Goal: Task Accomplishment & Management: Use online tool/utility

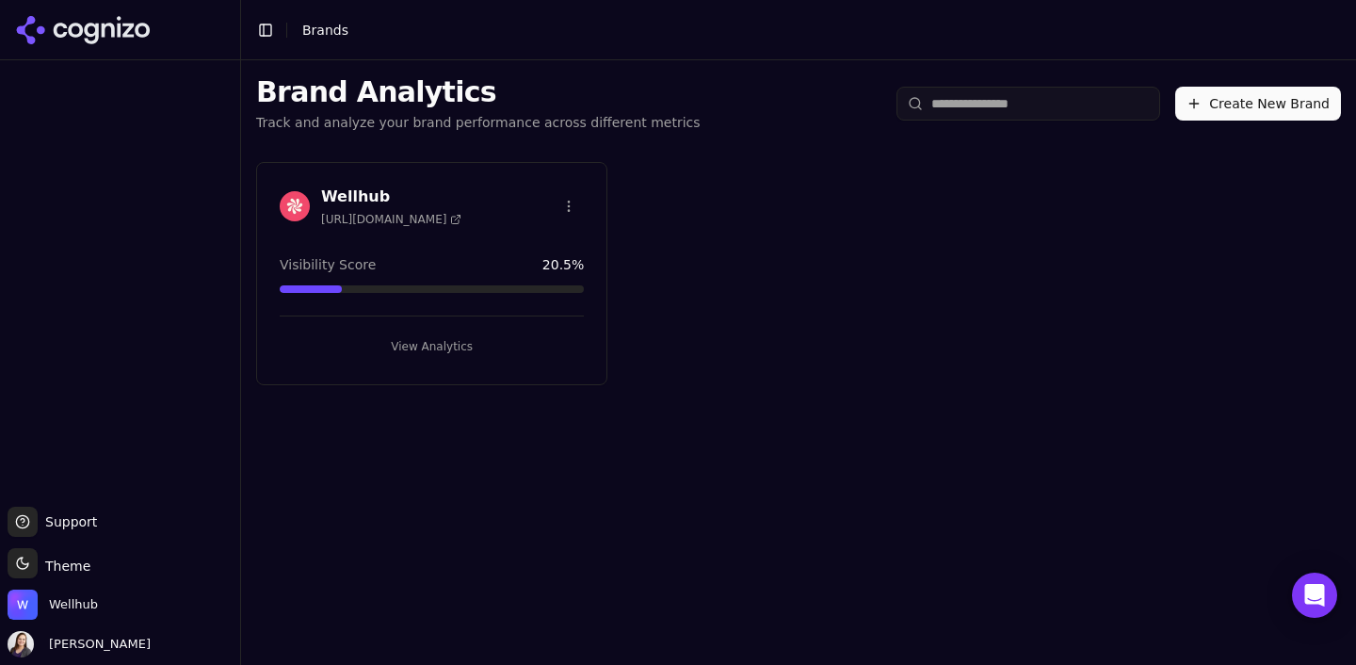
click at [426, 337] on button "View Analytics" at bounding box center [432, 347] width 304 height 30
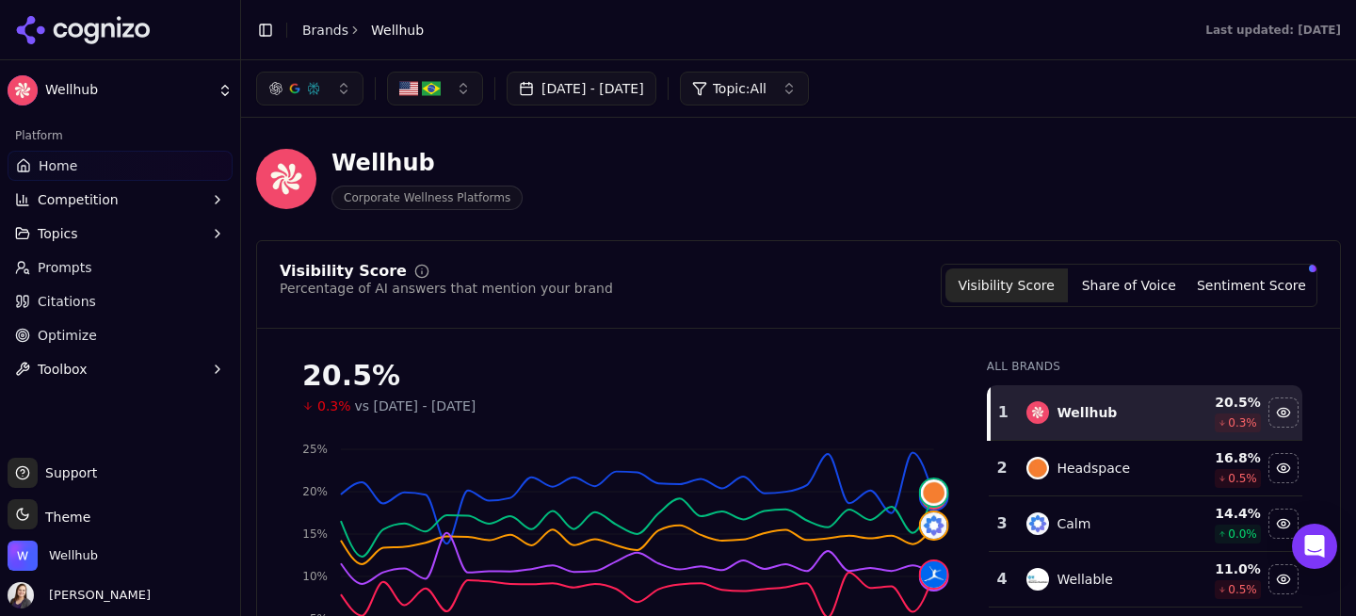
click at [72, 308] on span "Citations" at bounding box center [67, 301] width 58 height 19
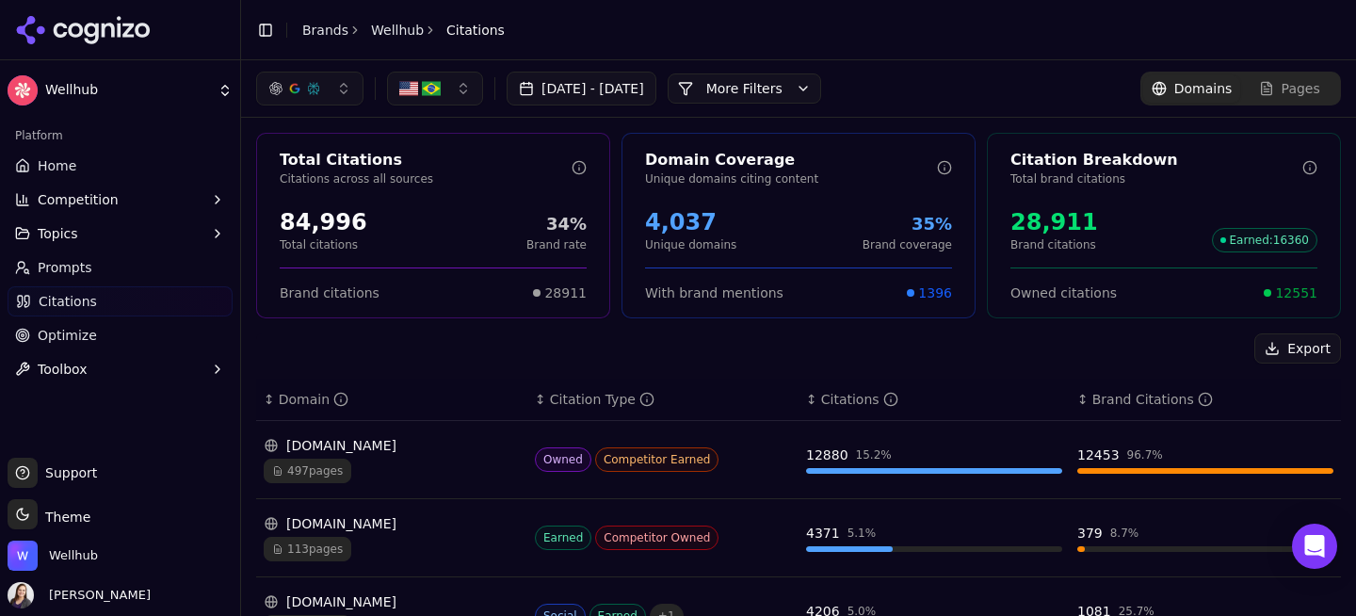
click at [422, 93] on img "button" at bounding box center [431, 88] width 19 height 19
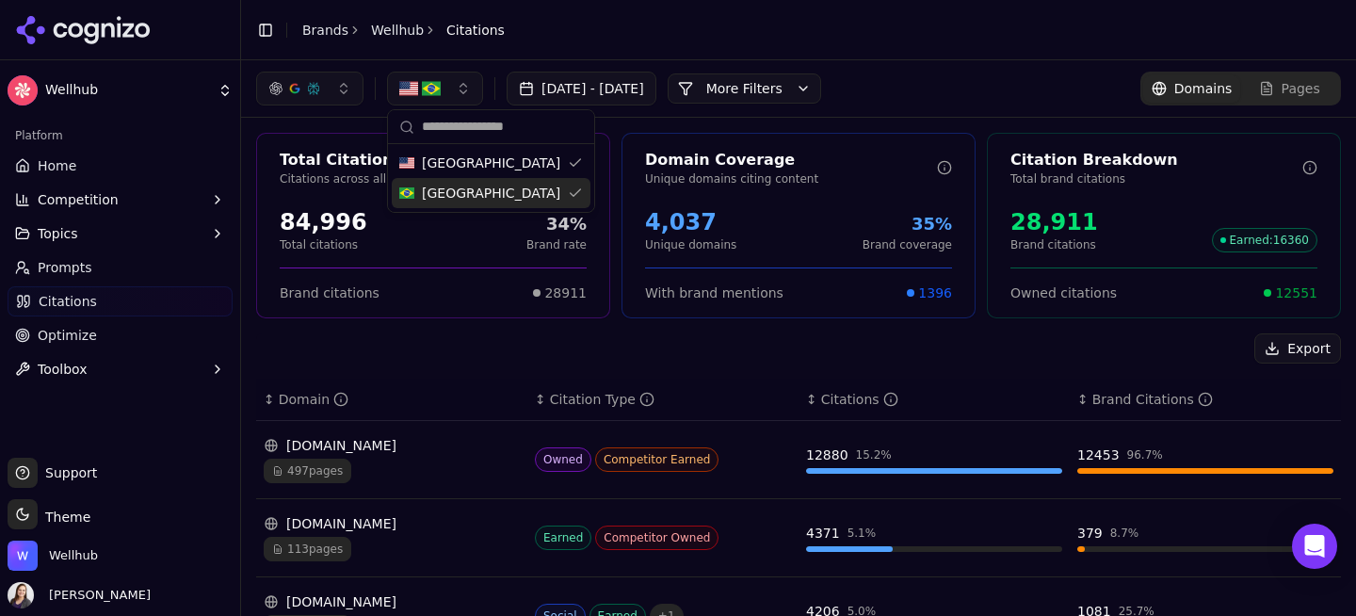
click at [440, 195] on span "[GEOGRAPHIC_DATA]" at bounding box center [491, 193] width 138 height 19
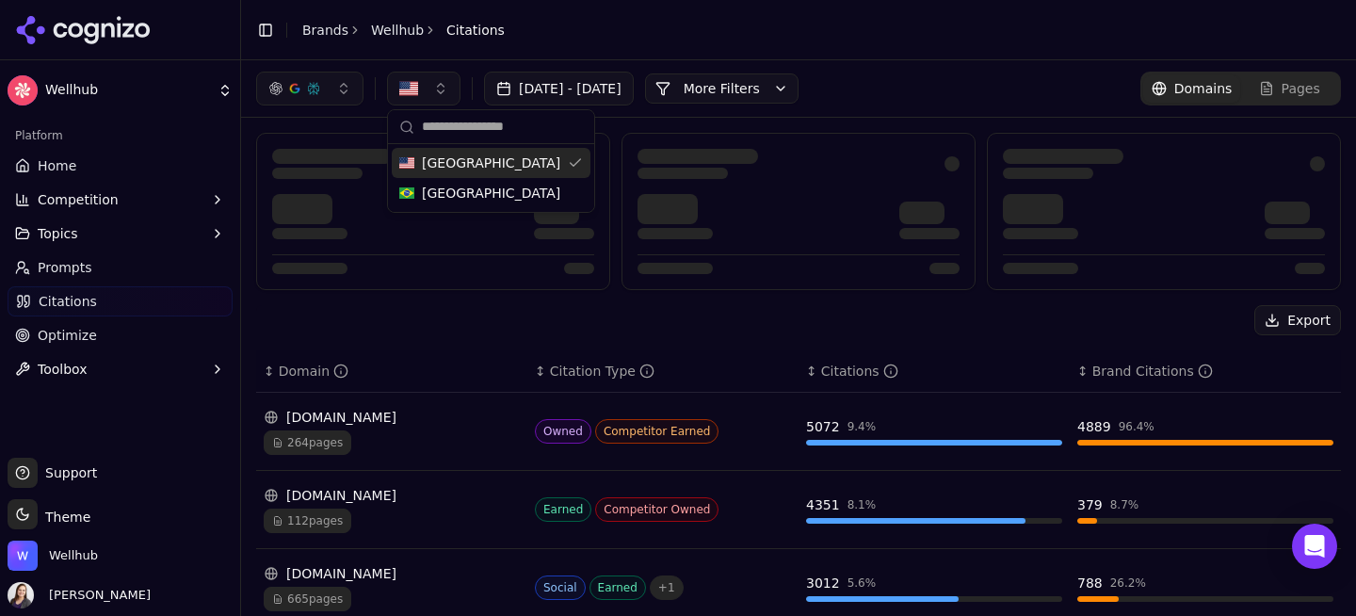
click at [937, 73] on div "[DATE] - [DATE] More More Filters Domains Pages" at bounding box center [798, 89] width 1085 height 34
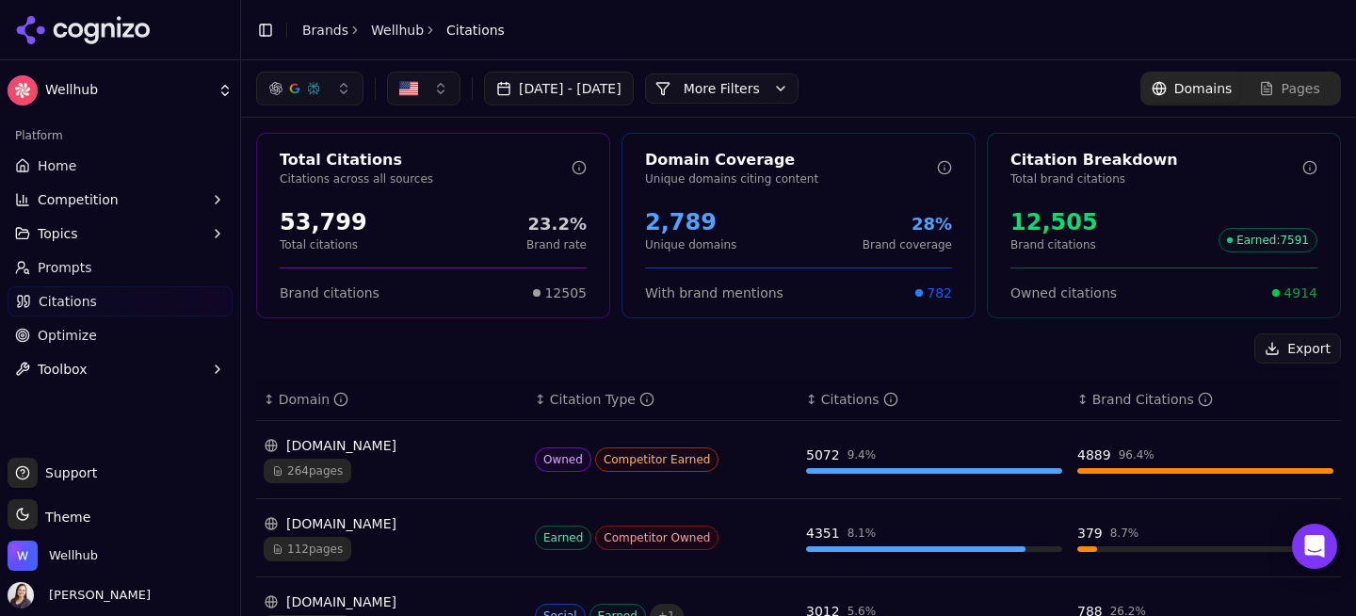
scroll to position [14, 0]
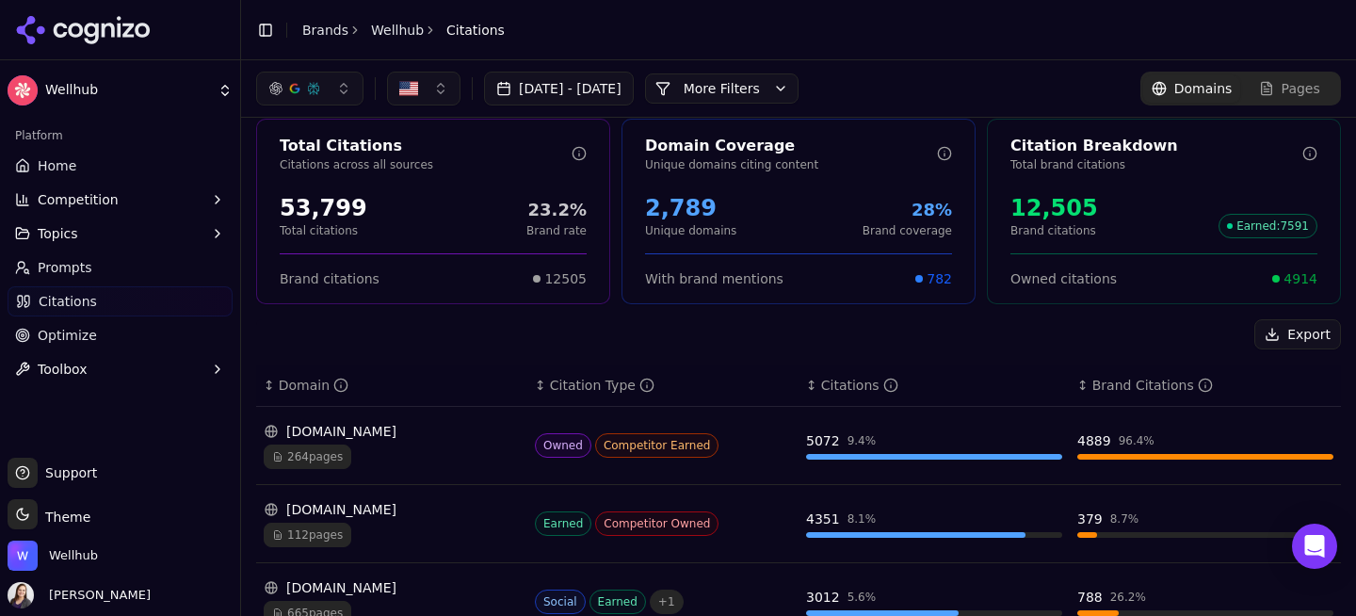
click at [779, 80] on button "More Filters" at bounding box center [722, 88] width 154 height 30
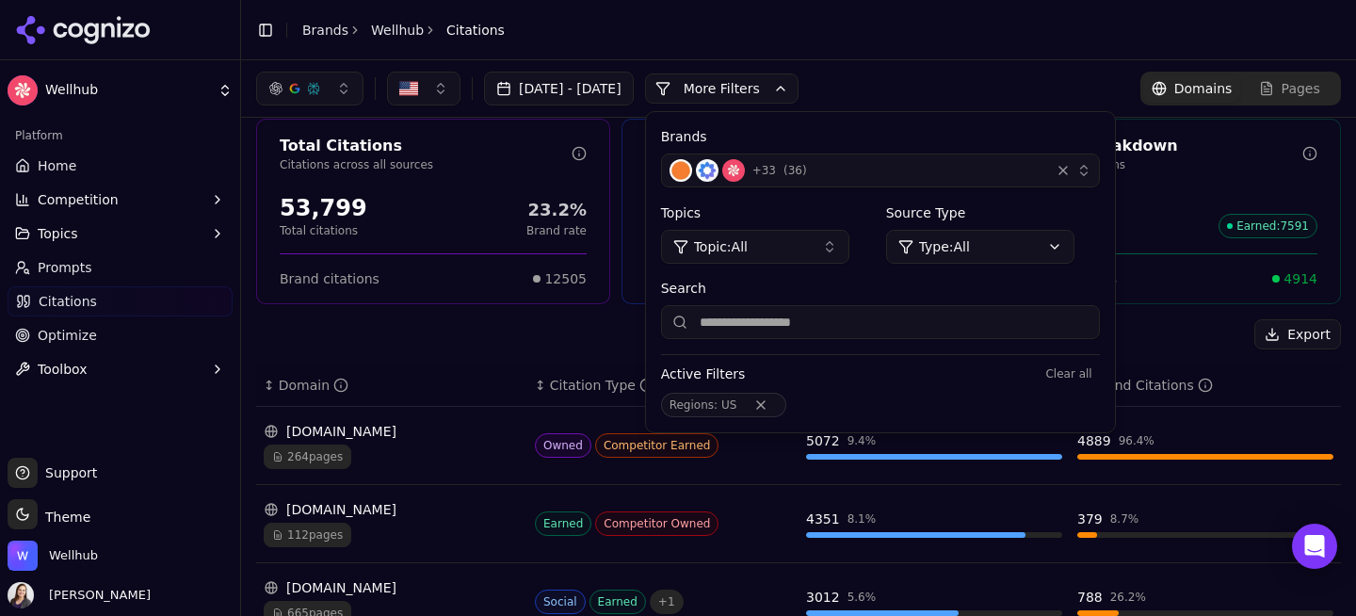
click at [849, 244] on button "Topic: All" at bounding box center [755, 247] width 188 height 34
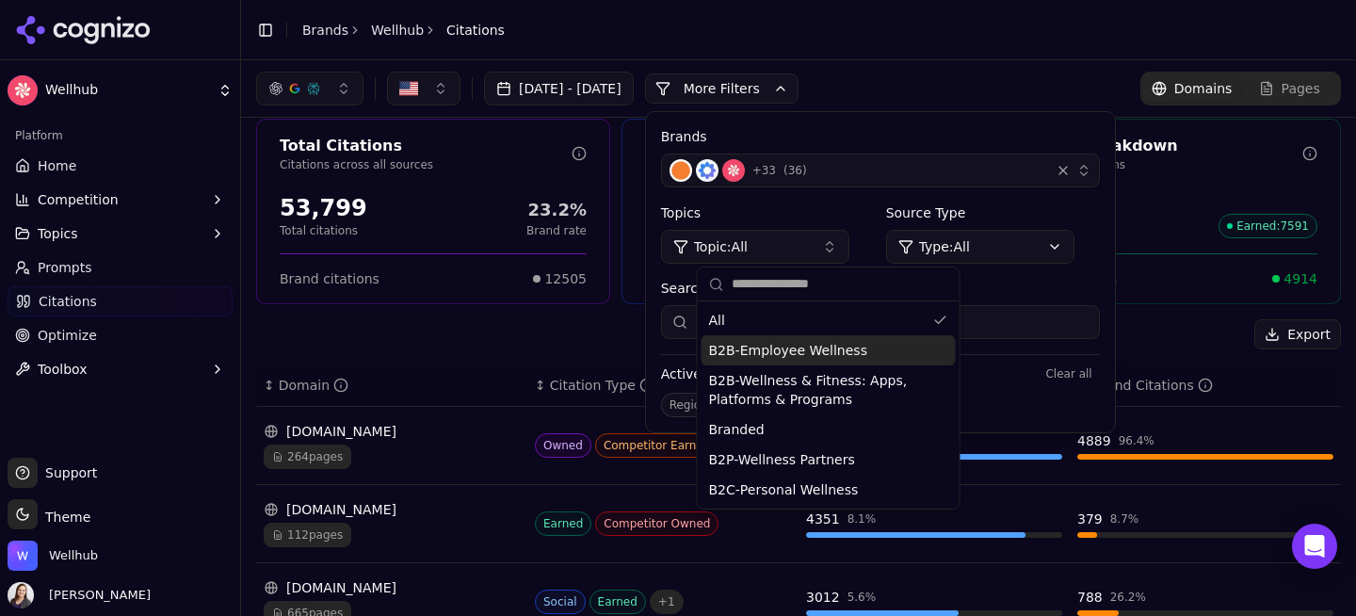
click at [808, 354] on span "B2B-Employee Wellness" at bounding box center [788, 350] width 158 height 19
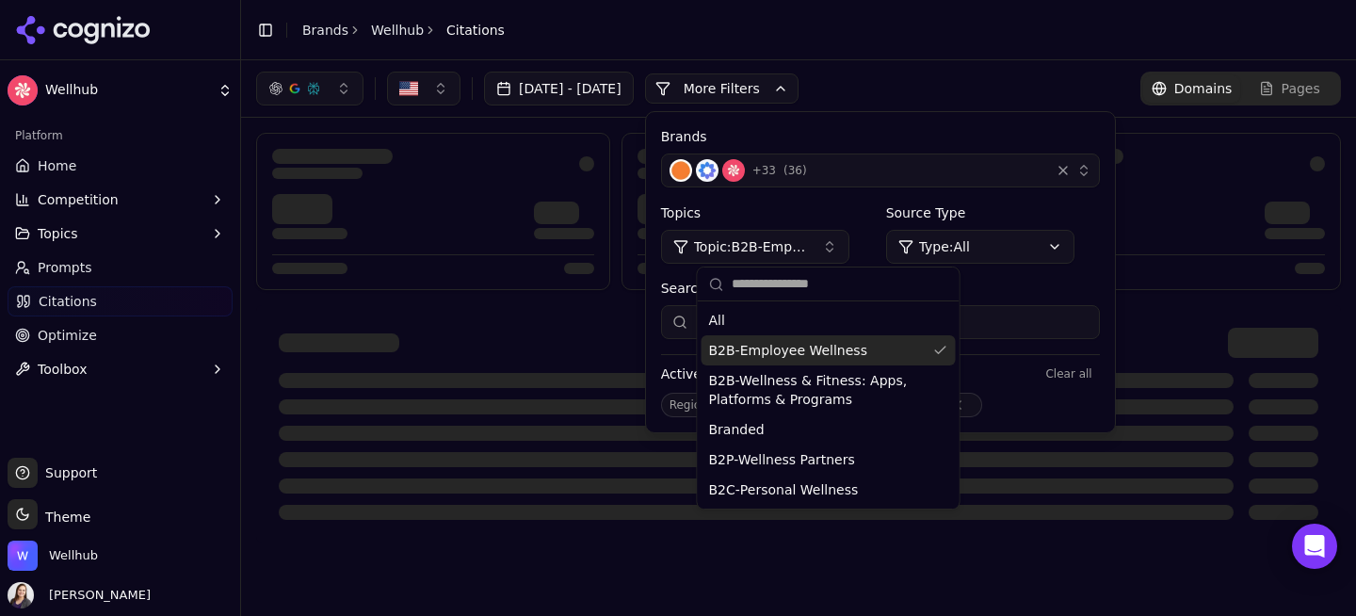
scroll to position [0, 0]
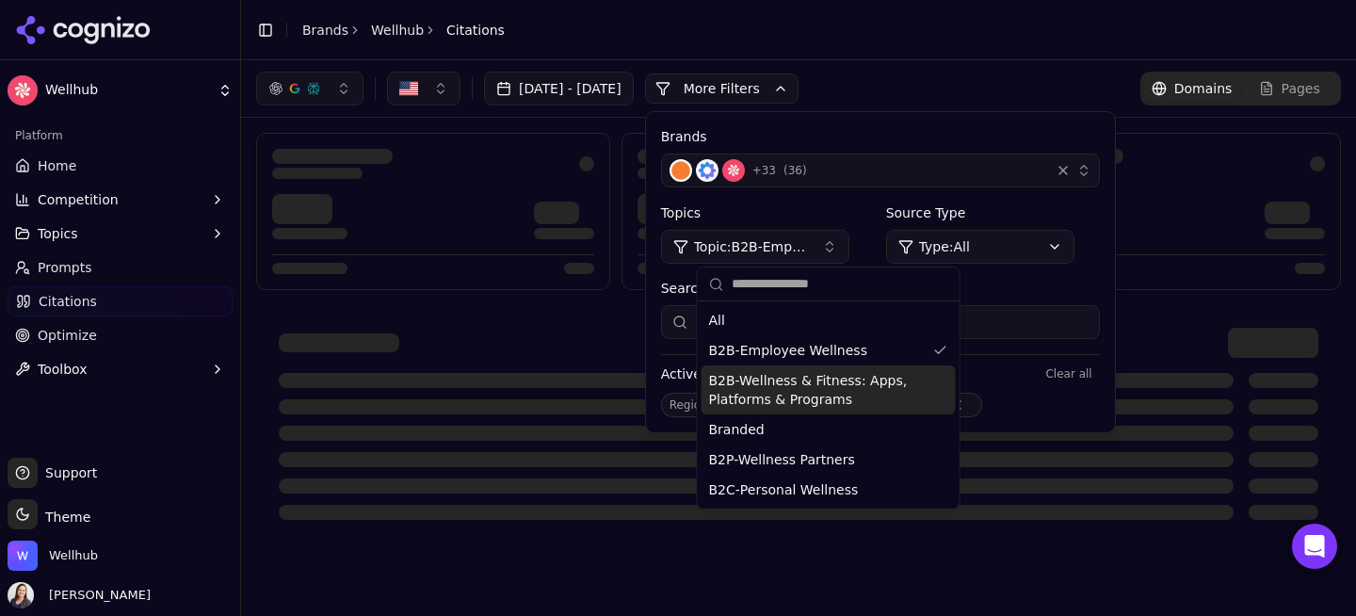
click at [801, 387] on span "B2B-Wellness & Fitness: Apps, Platforms & Programs" at bounding box center [817, 390] width 217 height 38
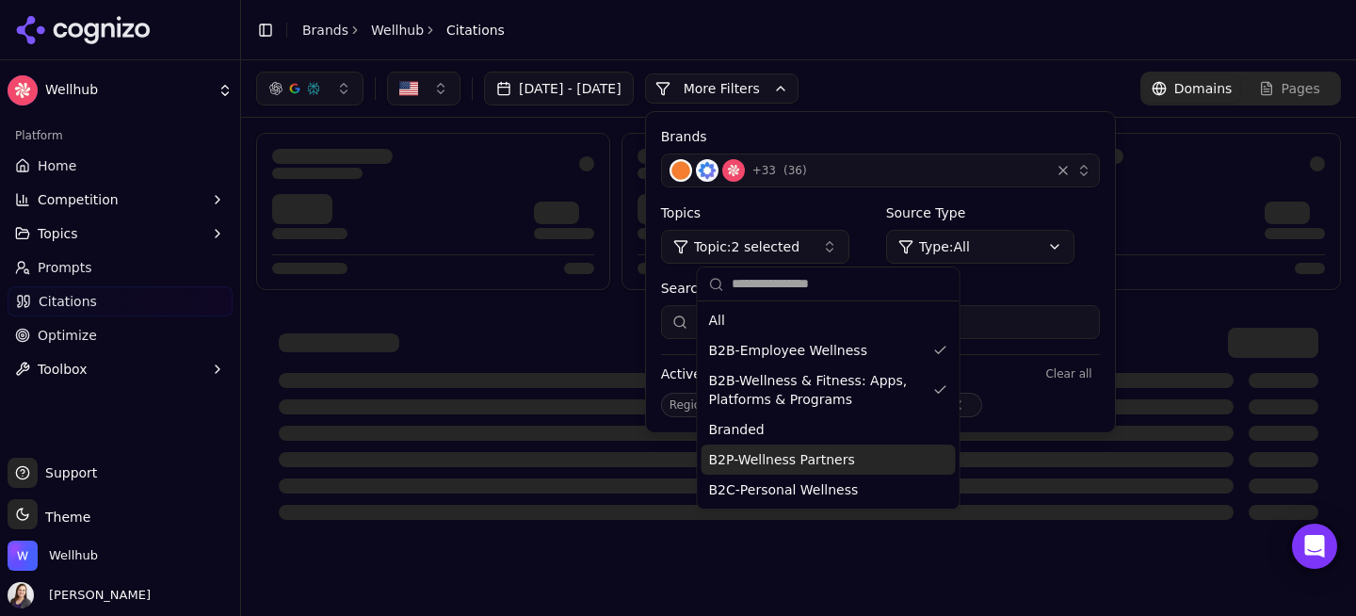
click at [788, 459] on span "B2P-Wellness Partners" at bounding box center [782, 459] width 146 height 19
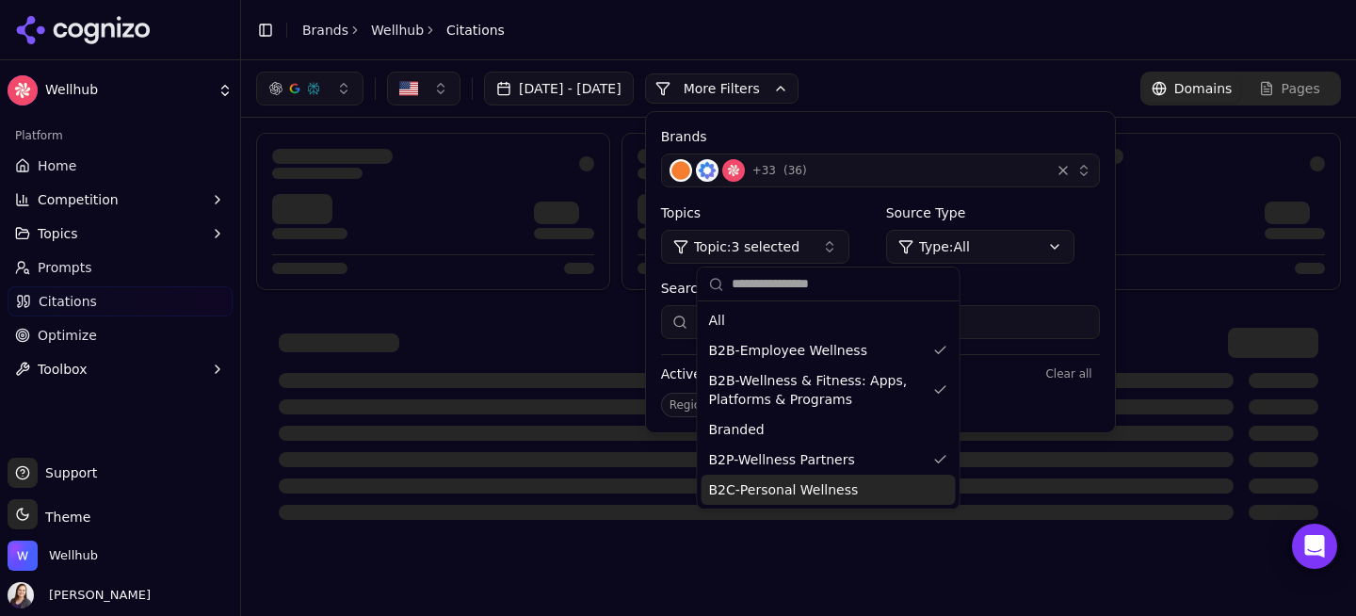
click at [787, 487] on span "B2C-Personal Wellness" at bounding box center [784, 489] width 150 height 19
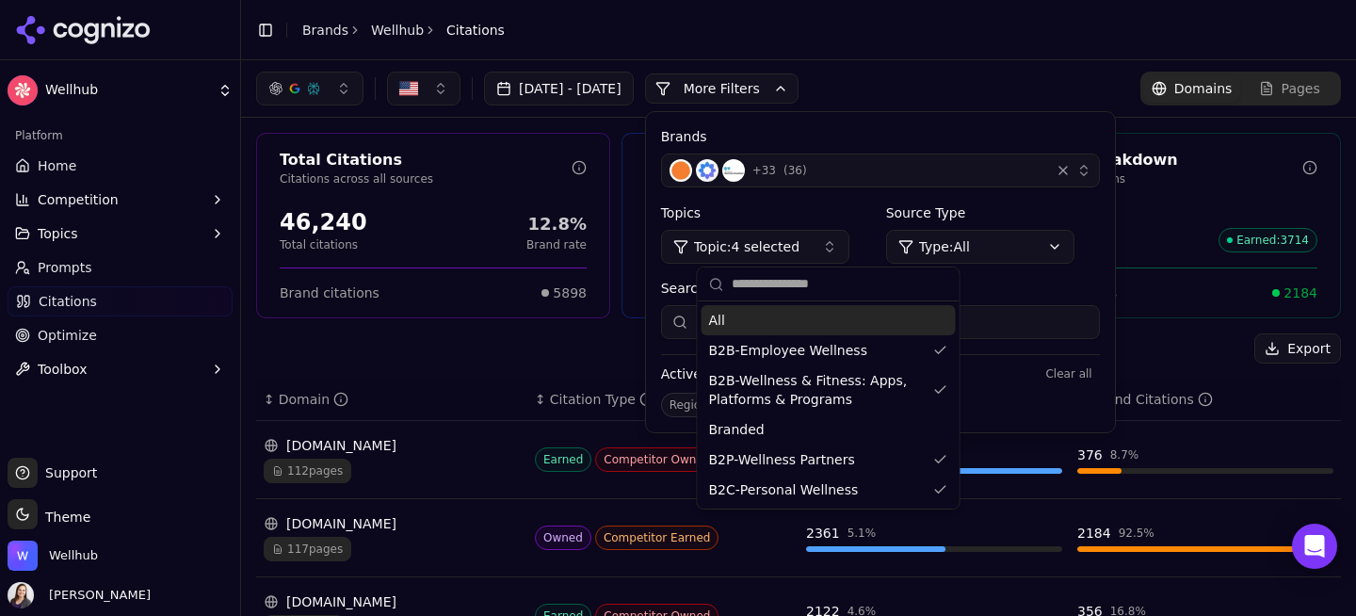
click at [800, 241] on span "Topic: 4 selected" at bounding box center [746, 246] width 105 height 19
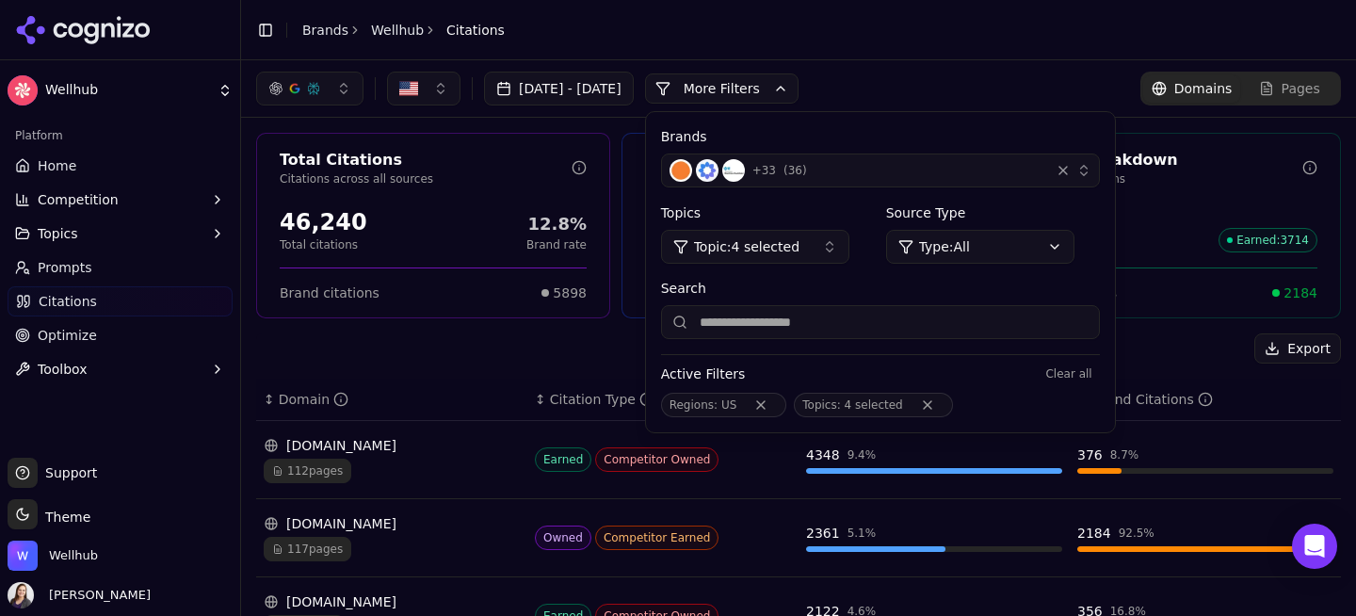
click at [954, 82] on div "[DATE] - [DATE] More More Filters Brands + 33 ( 36 ) Topics Topic: 4 selected S…" at bounding box center [798, 89] width 1085 height 34
click at [1221, 171] on p "Total brand citations" at bounding box center [1157, 178] width 292 height 15
click at [784, 78] on button "More Filters" at bounding box center [722, 88] width 154 height 30
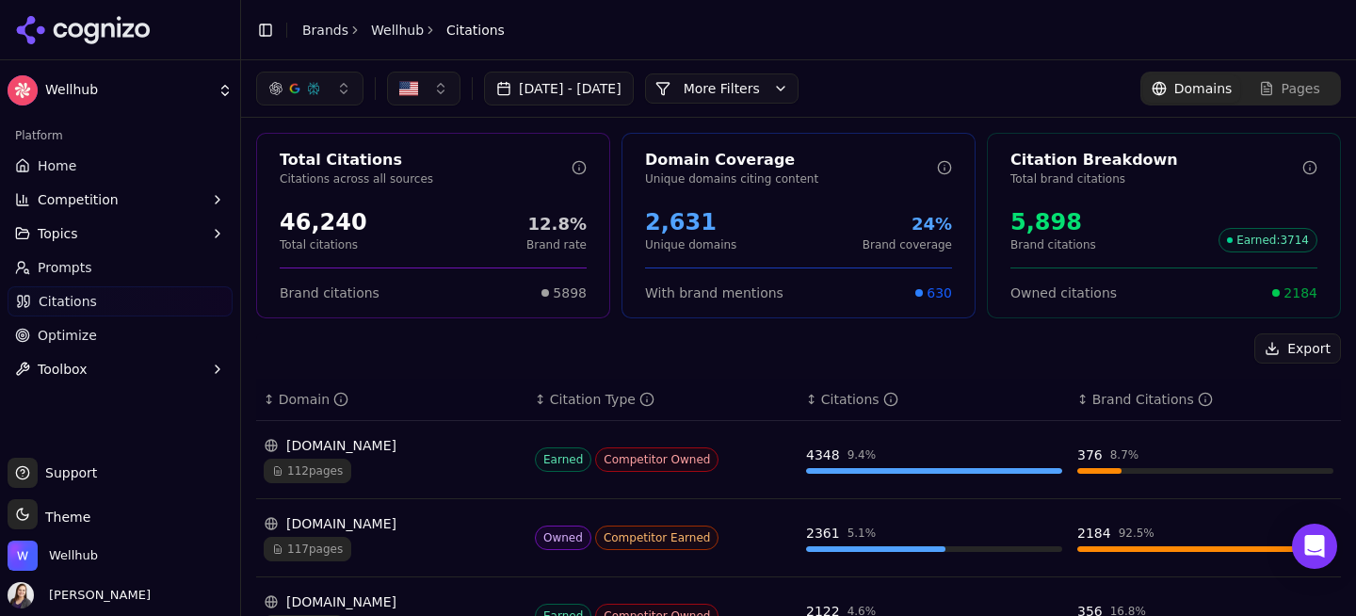
click at [799, 89] on button "More Filters" at bounding box center [722, 88] width 154 height 30
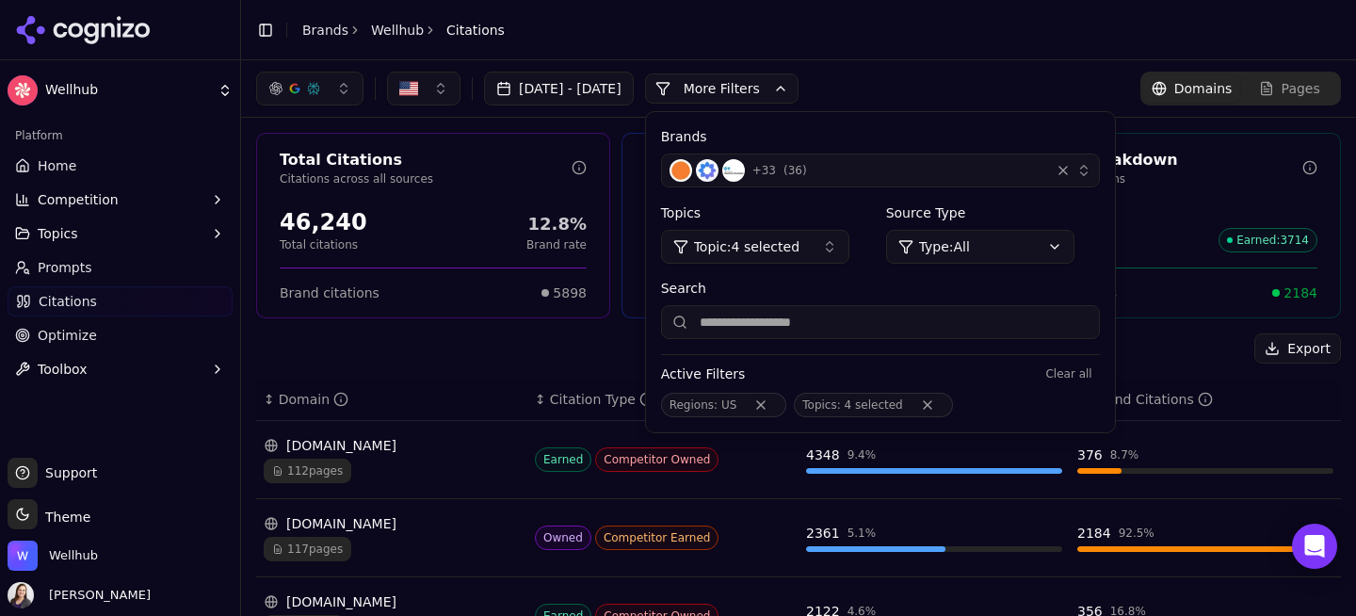
click at [799, 87] on button "More Filters" at bounding box center [722, 88] width 154 height 30
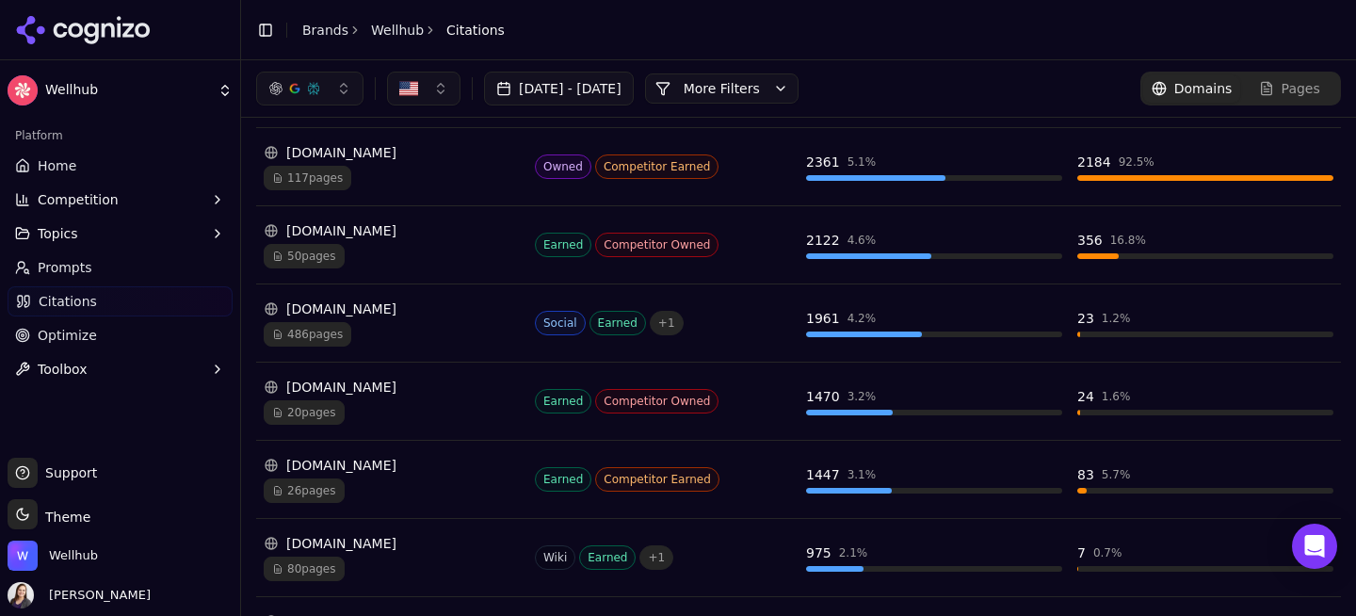
scroll to position [366, 0]
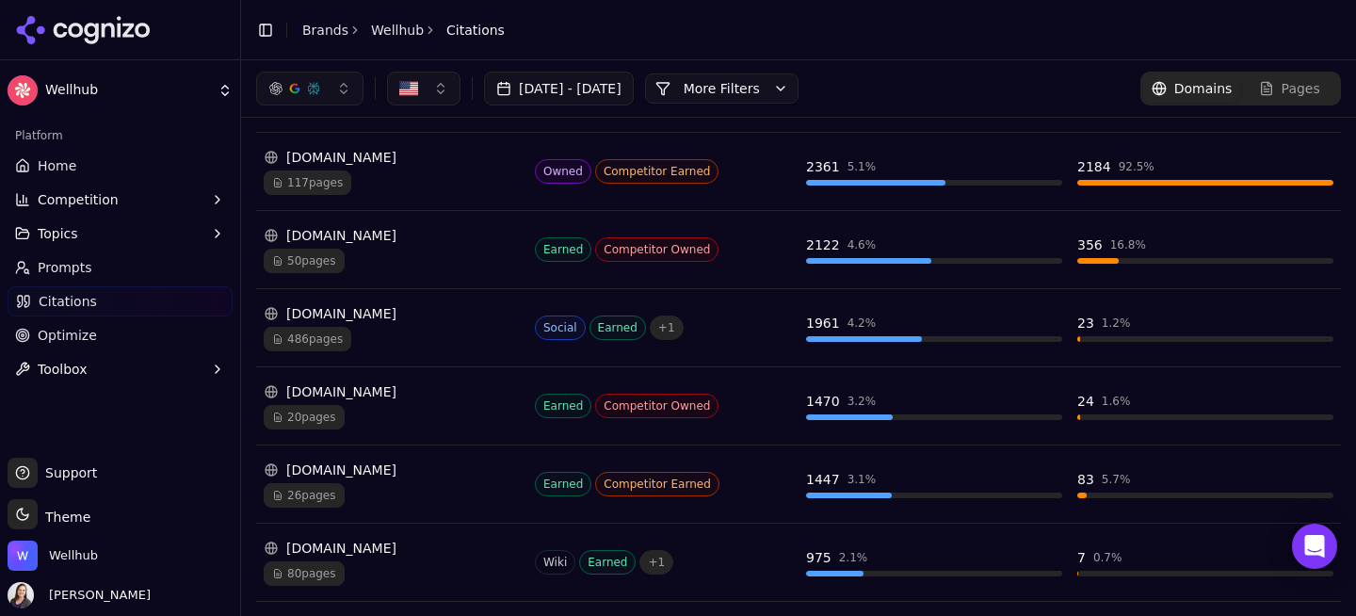
click at [317, 413] on span "20 pages" at bounding box center [304, 417] width 81 height 24
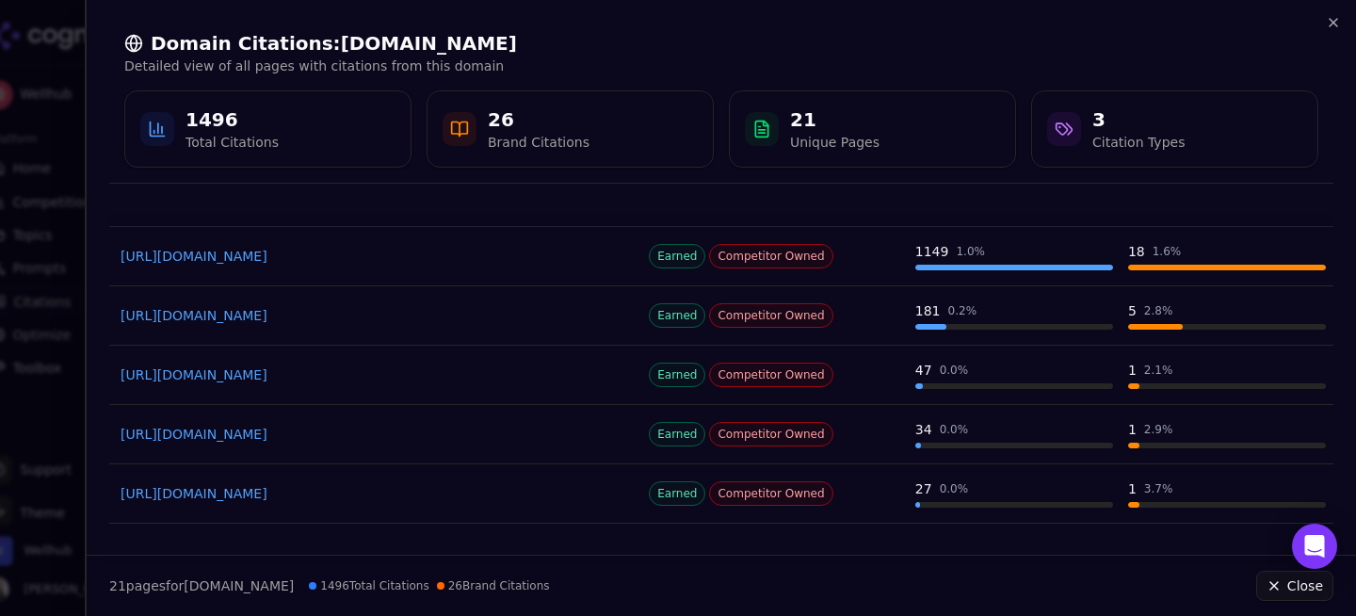
scroll to position [75, 0]
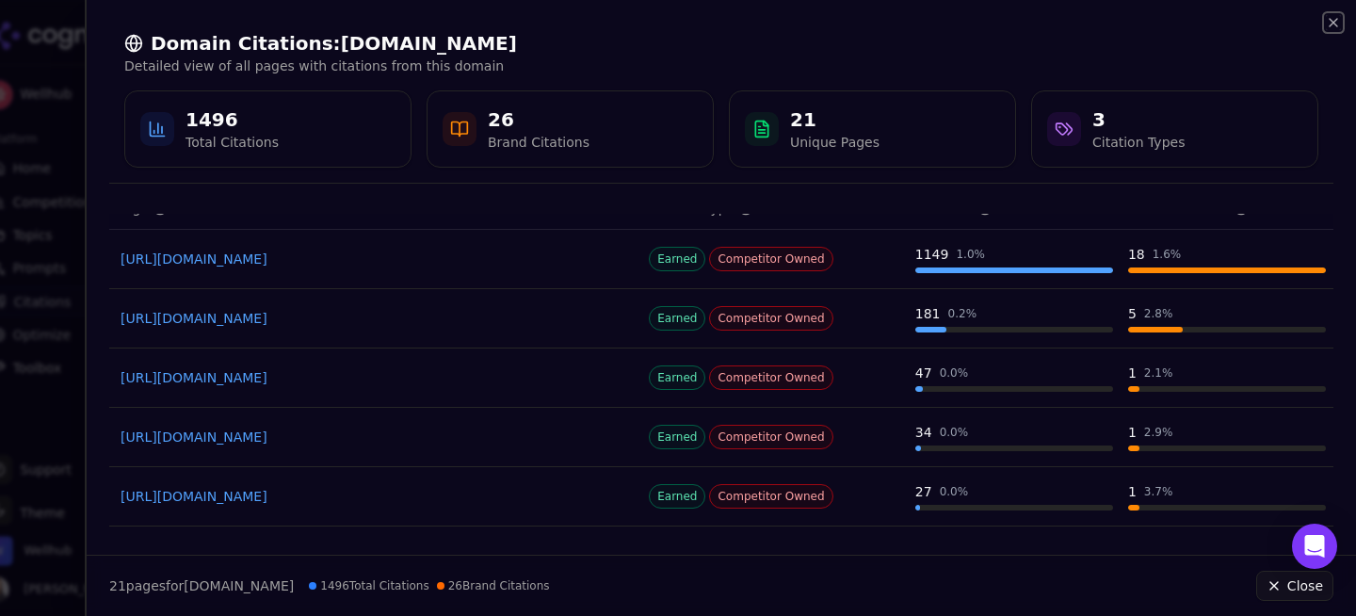
click at [1333, 24] on icon "button" at bounding box center [1333, 22] width 15 height 15
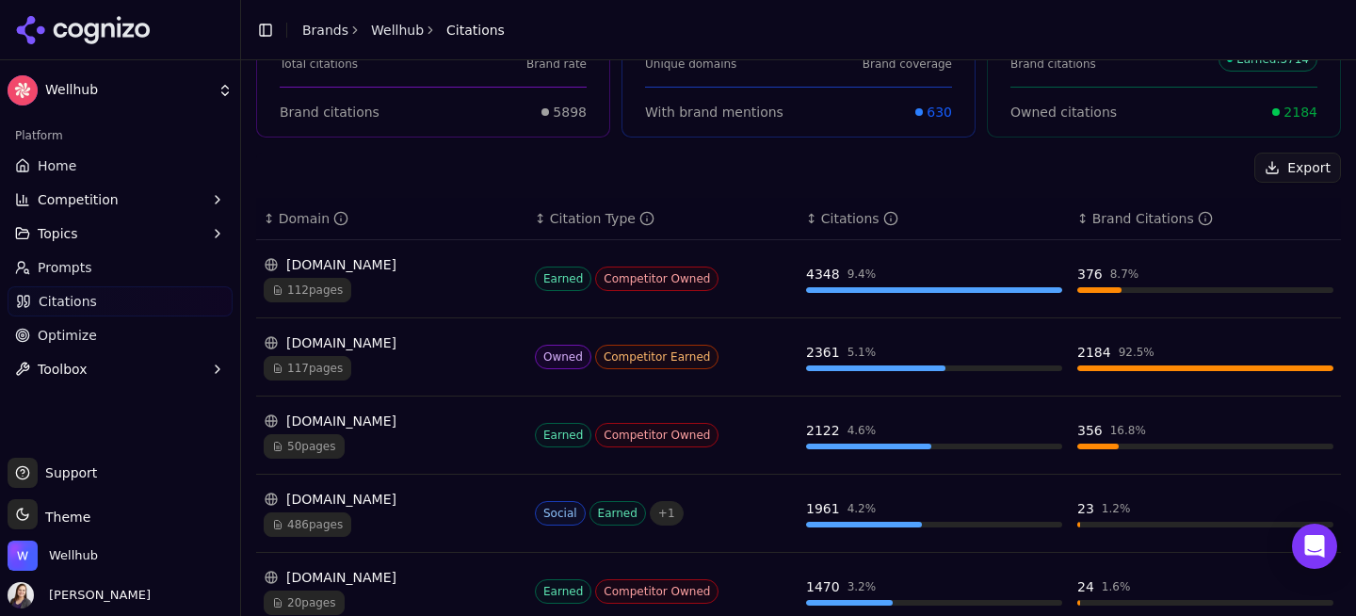
scroll to position [0, 0]
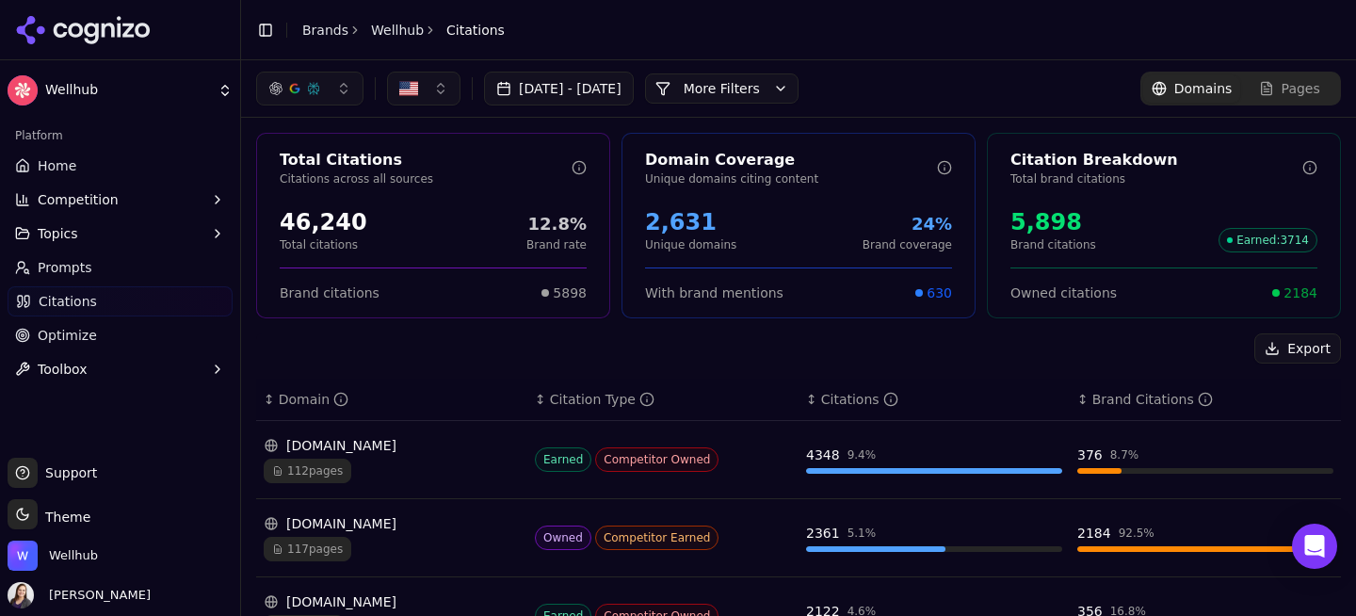
click at [787, 91] on button "More Filters" at bounding box center [722, 88] width 154 height 30
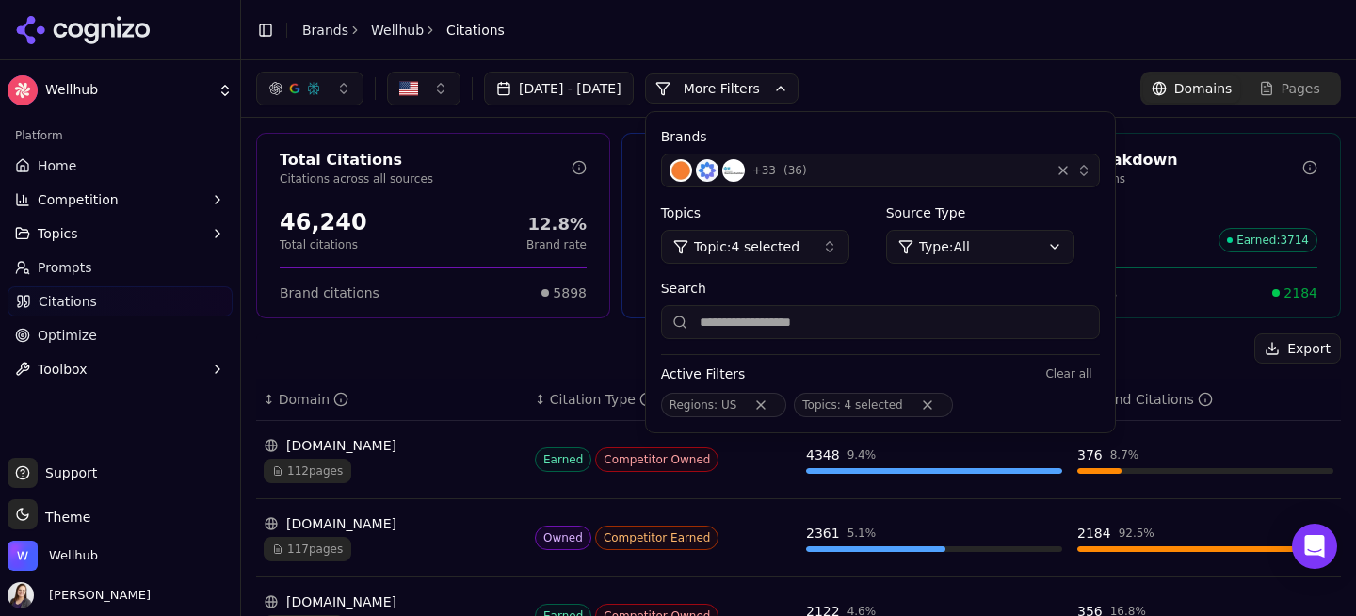
click at [819, 333] on input "Search" at bounding box center [880, 322] width 439 height 34
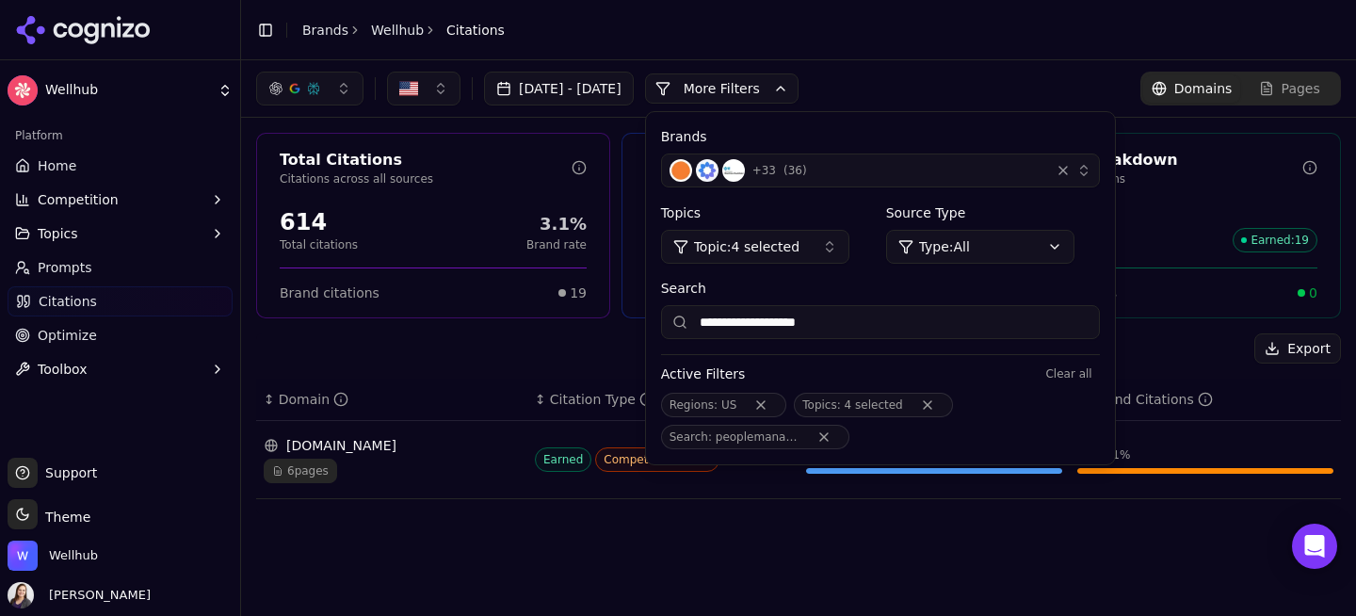
type input "**********"
click at [797, 90] on button "More Filters" at bounding box center [722, 88] width 154 height 30
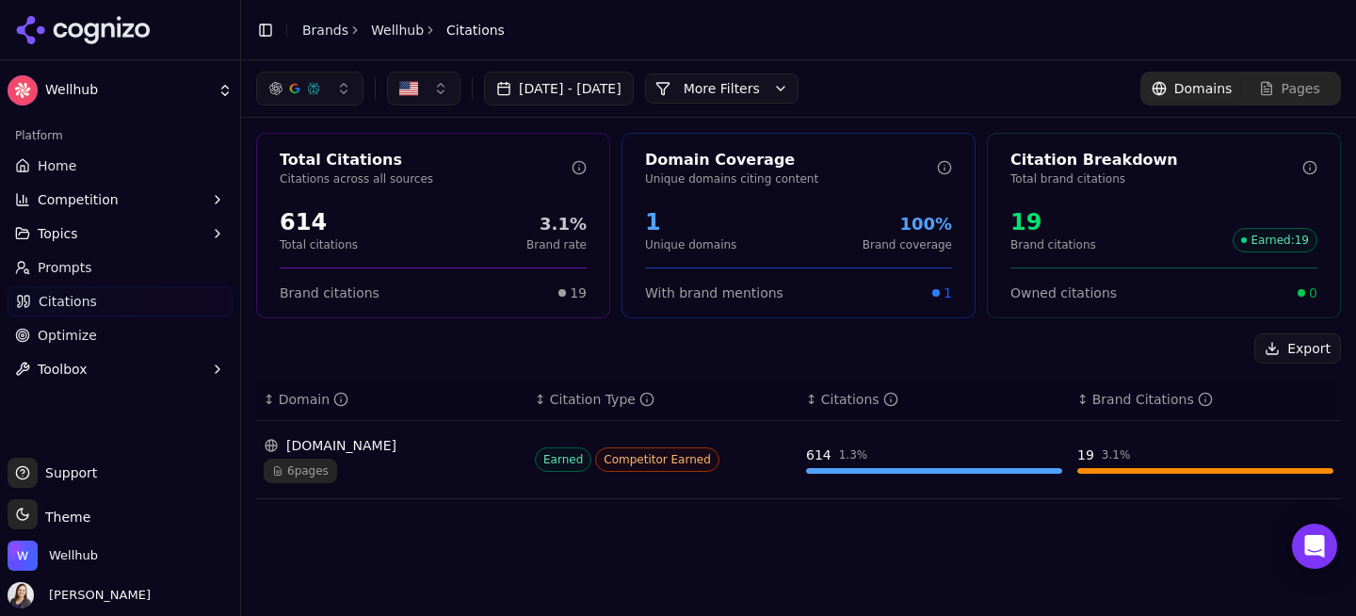
click at [86, 334] on span "Optimize" at bounding box center [67, 335] width 59 height 19
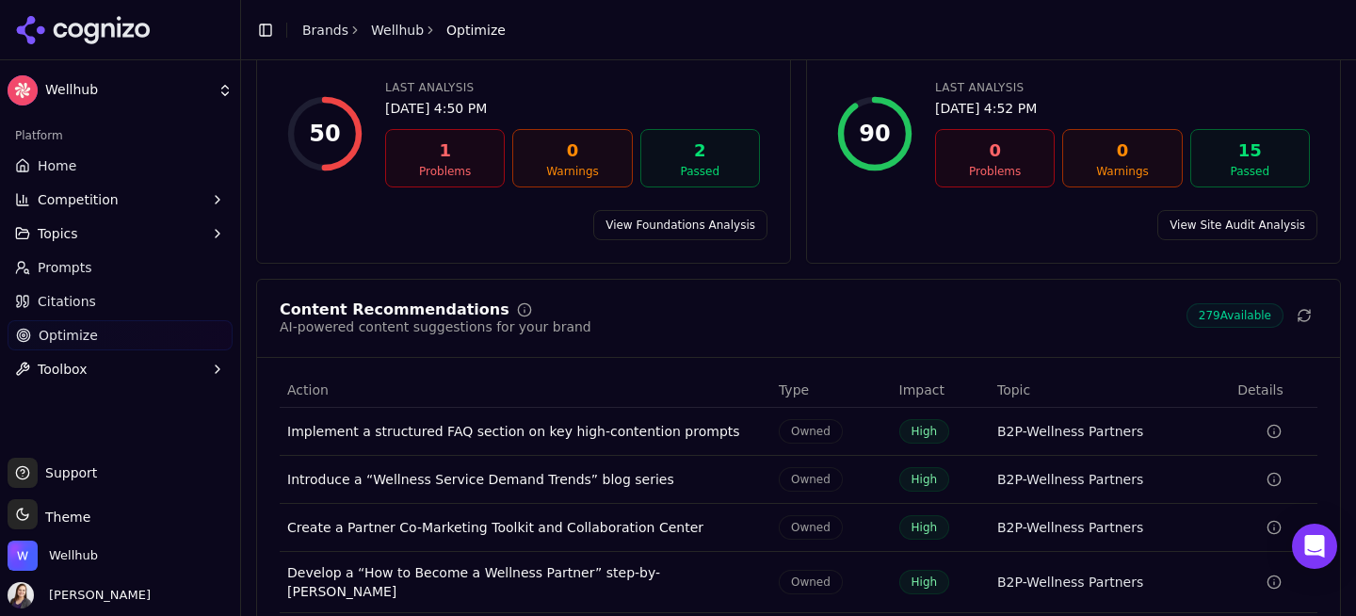
scroll to position [300, 0]
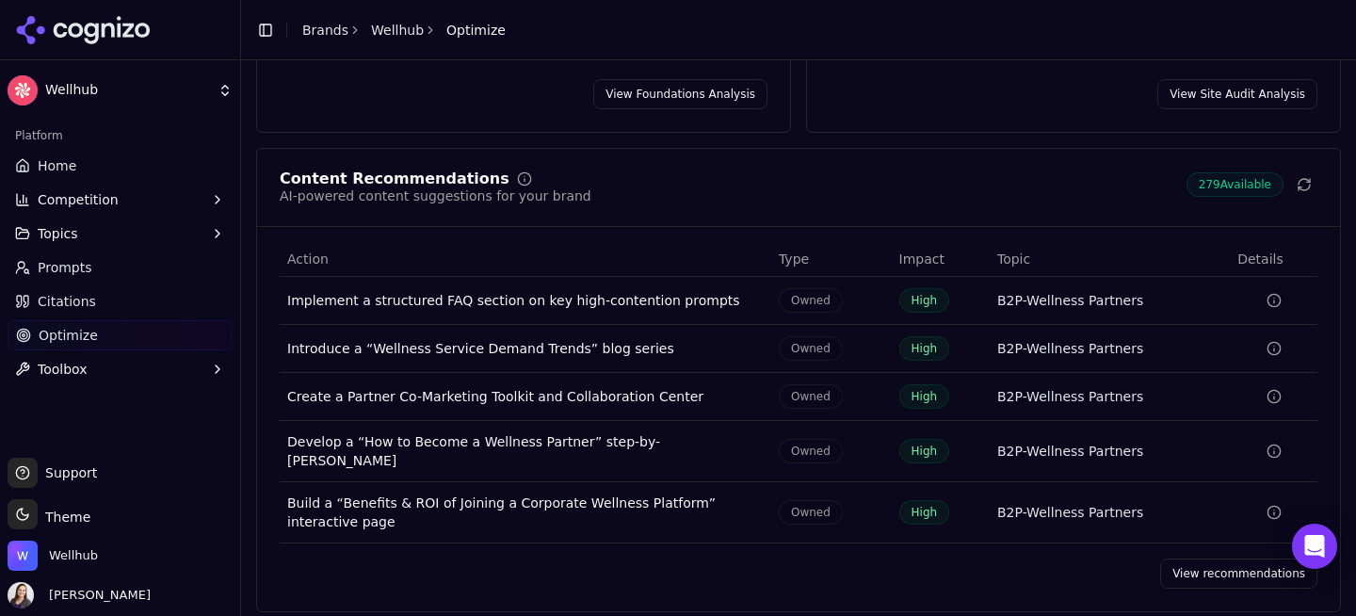
click at [1217, 564] on link "View recommendations" at bounding box center [1238, 573] width 157 height 30
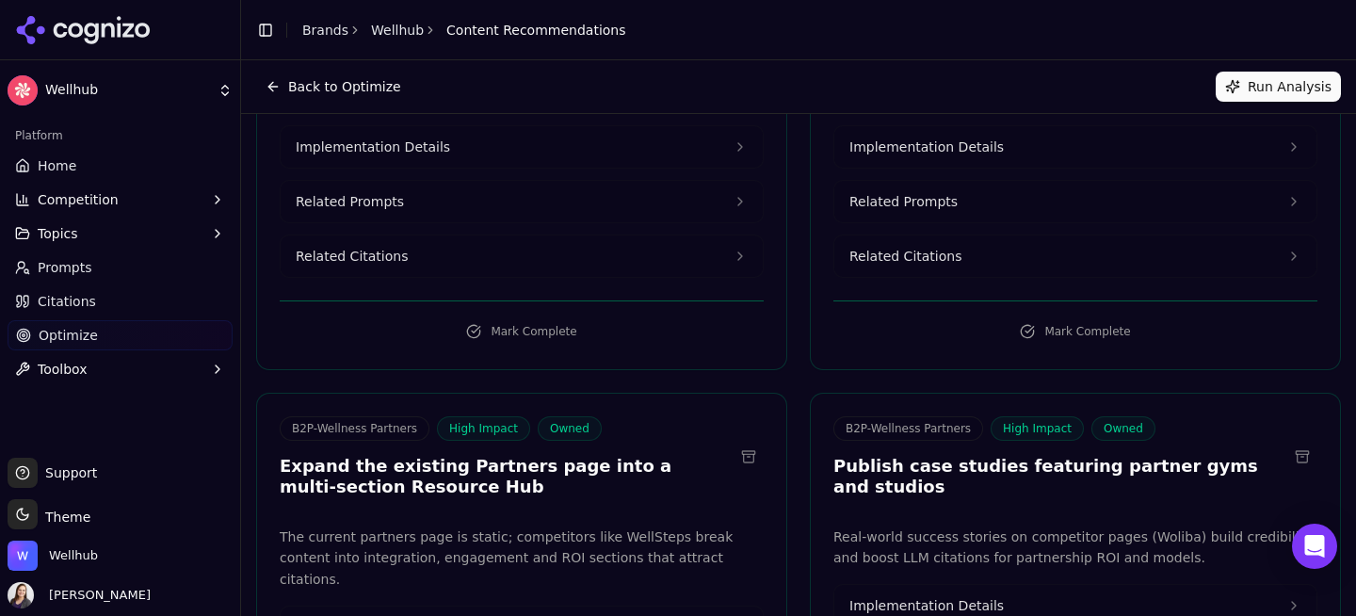
scroll to position [732, 0]
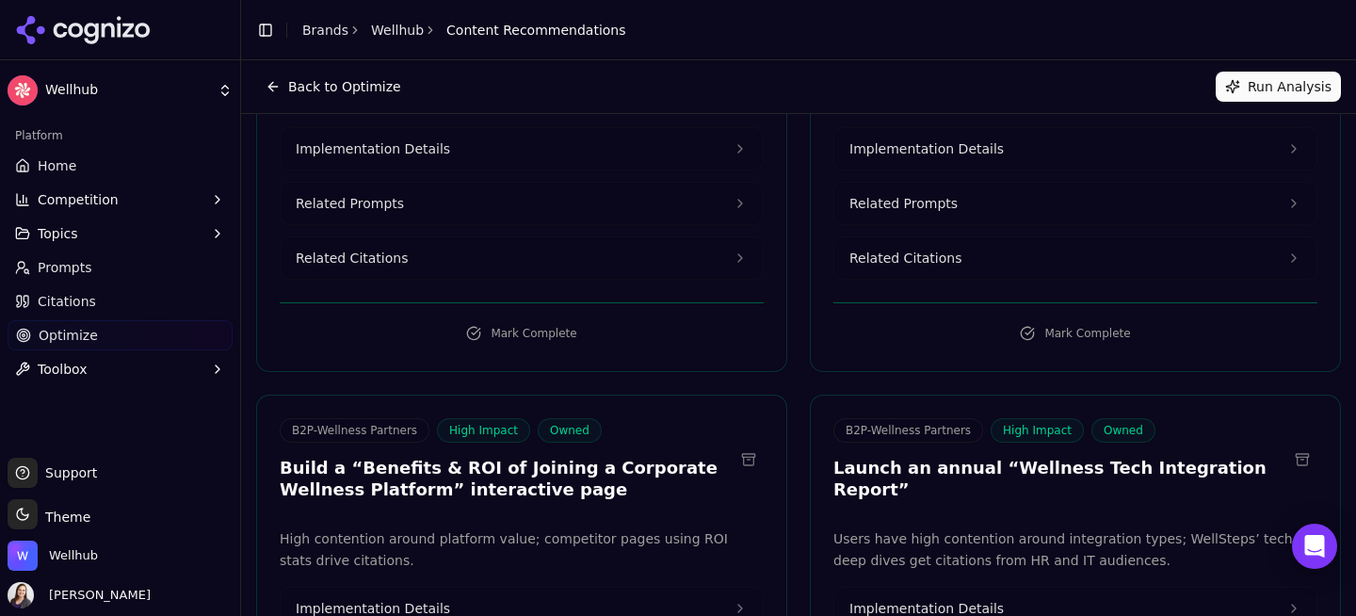
click at [79, 304] on span "Citations" at bounding box center [67, 301] width 58 height 19
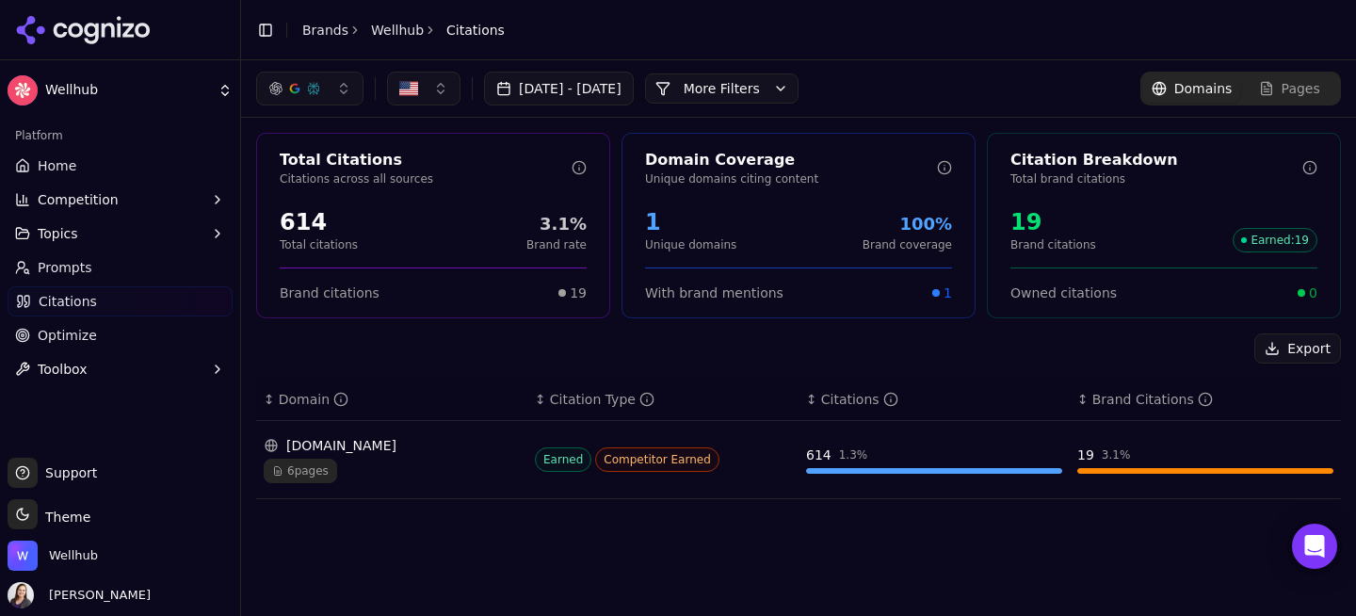
click at [799, 93] on button "More Filters" at bounding box center [722, 88] width 154 height 30
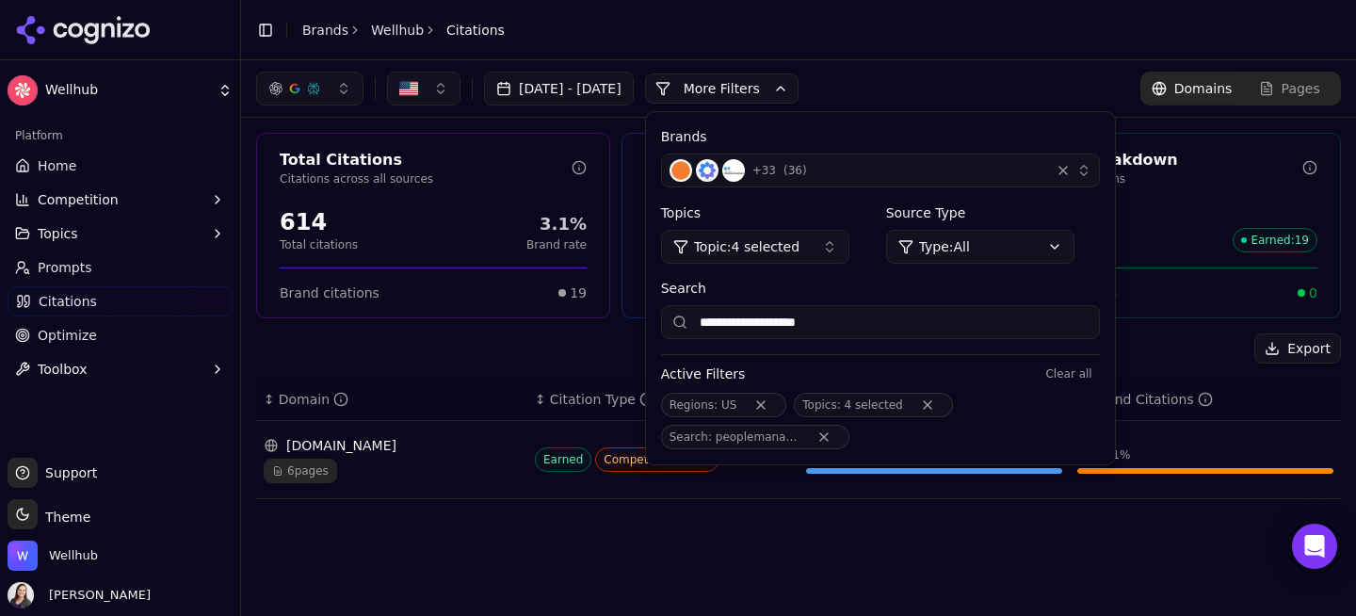
drag, startPoint x: 936, startPoint y: 323, endPoint x: 781, endPoint y: 314, distance: 155.7
click at [781, 314] on input "**********" at bounding box center [880, 322] width 439 height 34
type input "*"
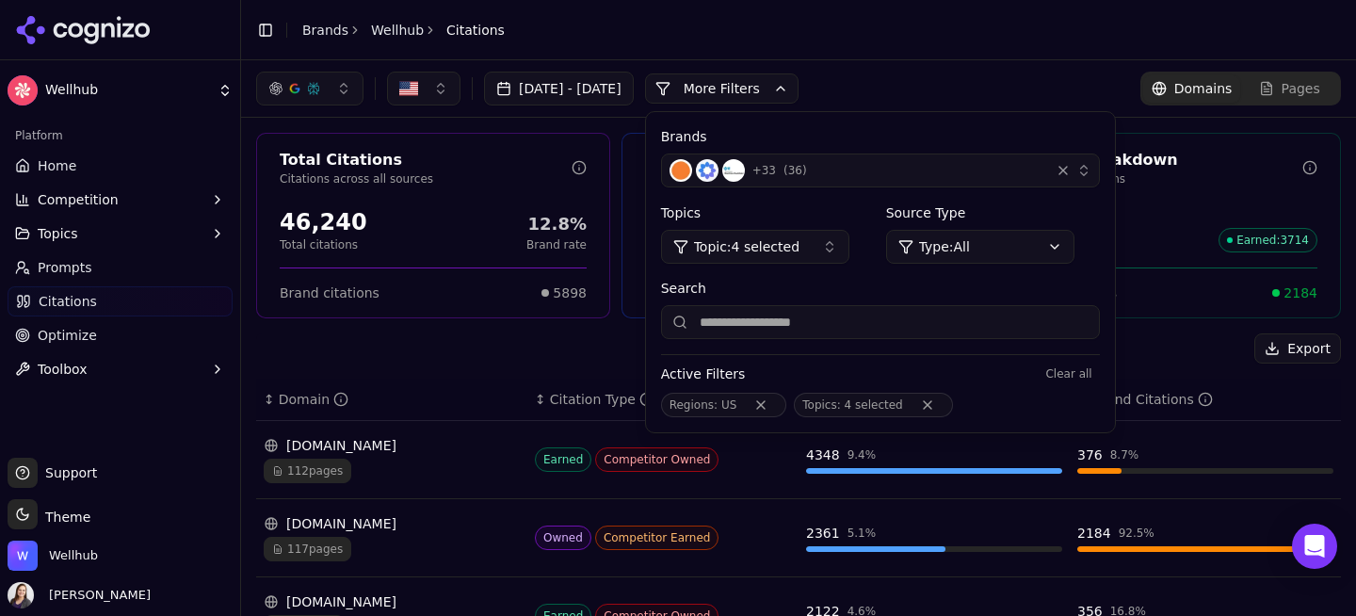
click at [799, 86] on button "More Filters" at bounding box center [722, 88] width 154 height 30
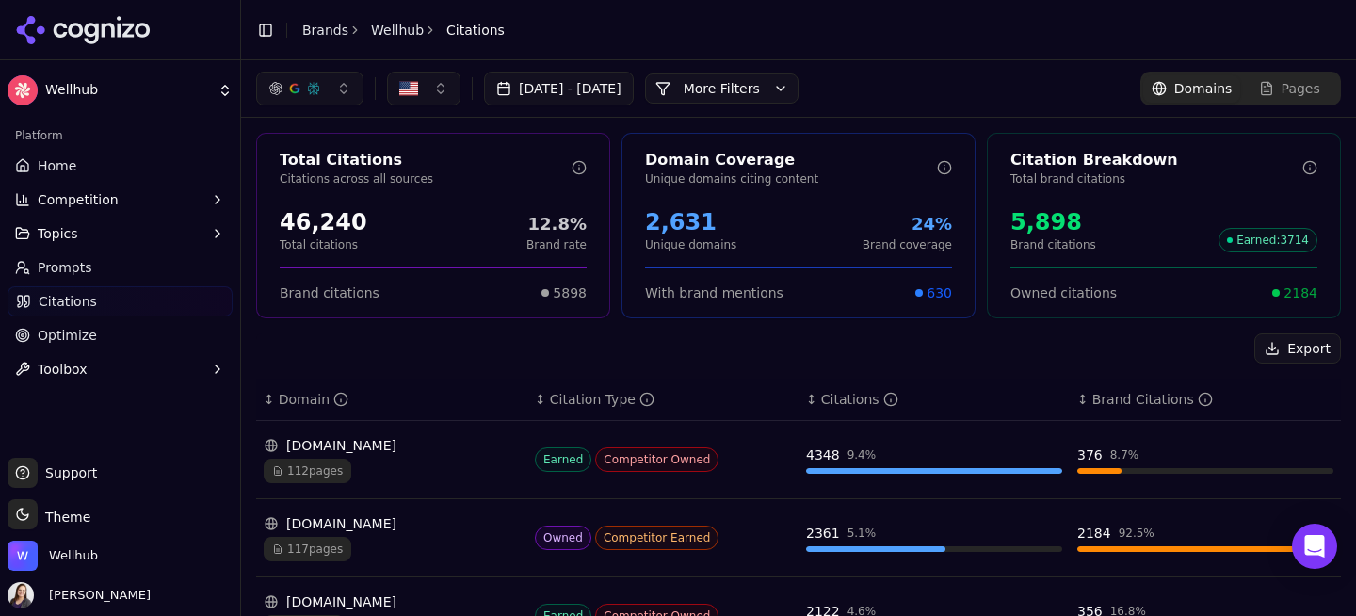
click at [786, 82] on button "More Filters" at bounding box center [722, 88] width 154 height 30
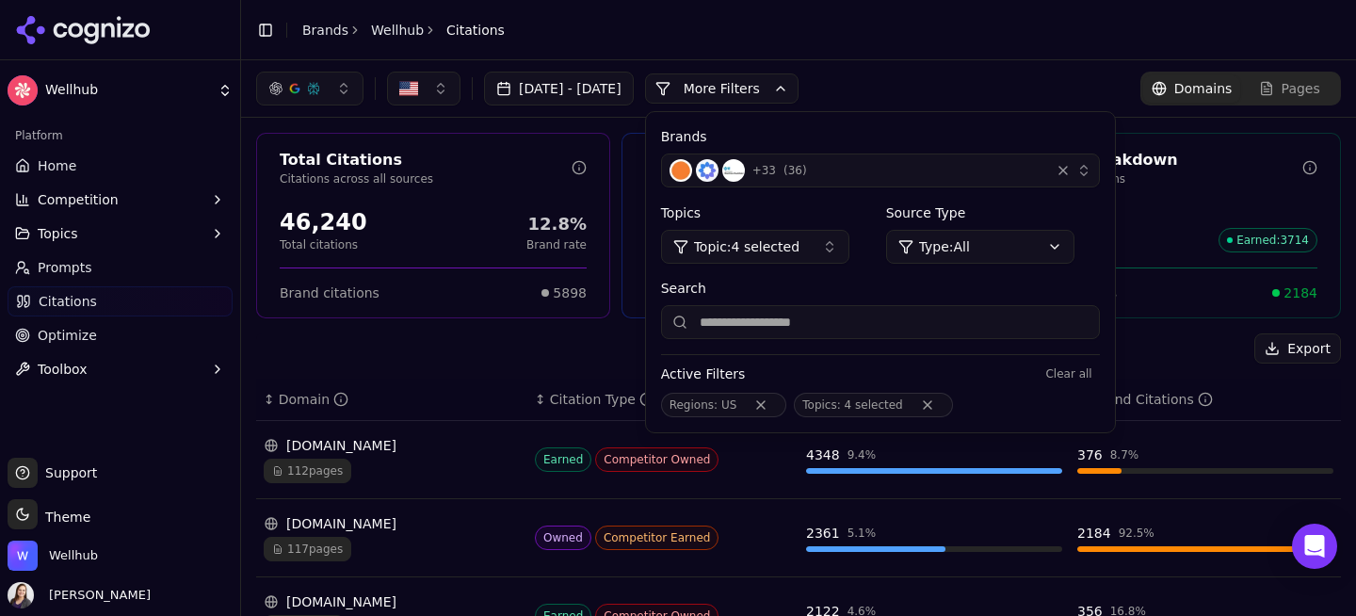
click at [826, 320] on input "Search" at bounding box center [880, 322] width 439 height 34
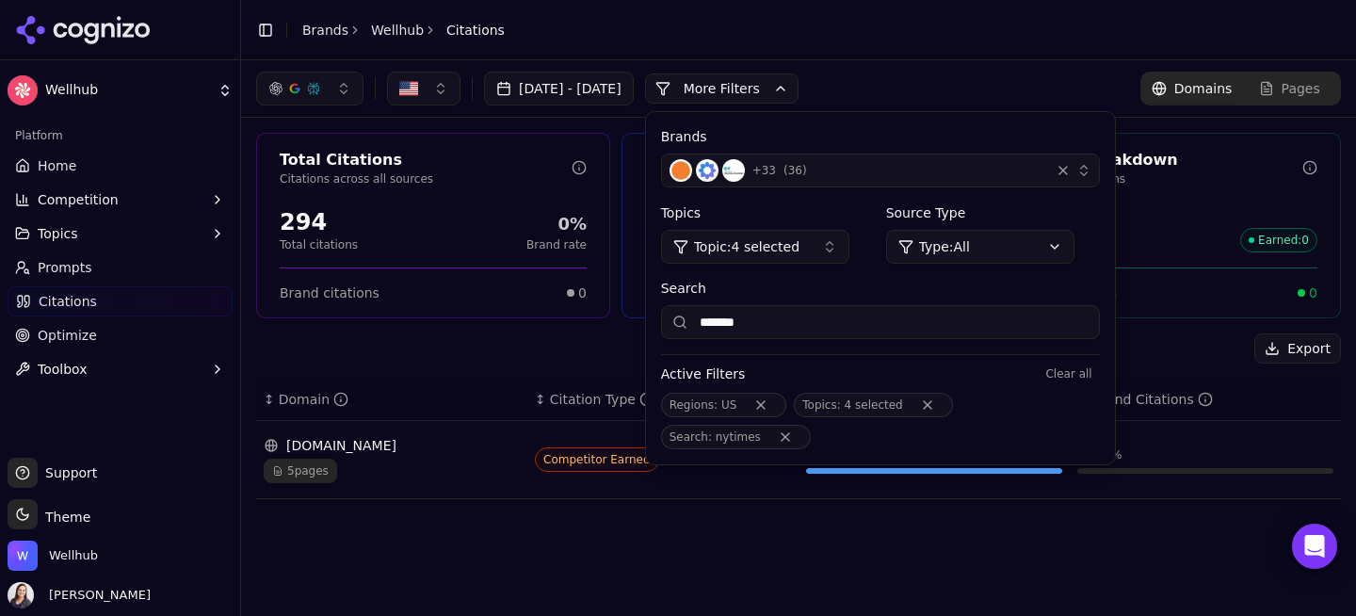
type input "*******"
click at [799, 91] on button "More Filters" at bounding box center [722, 88] width 154 height 30
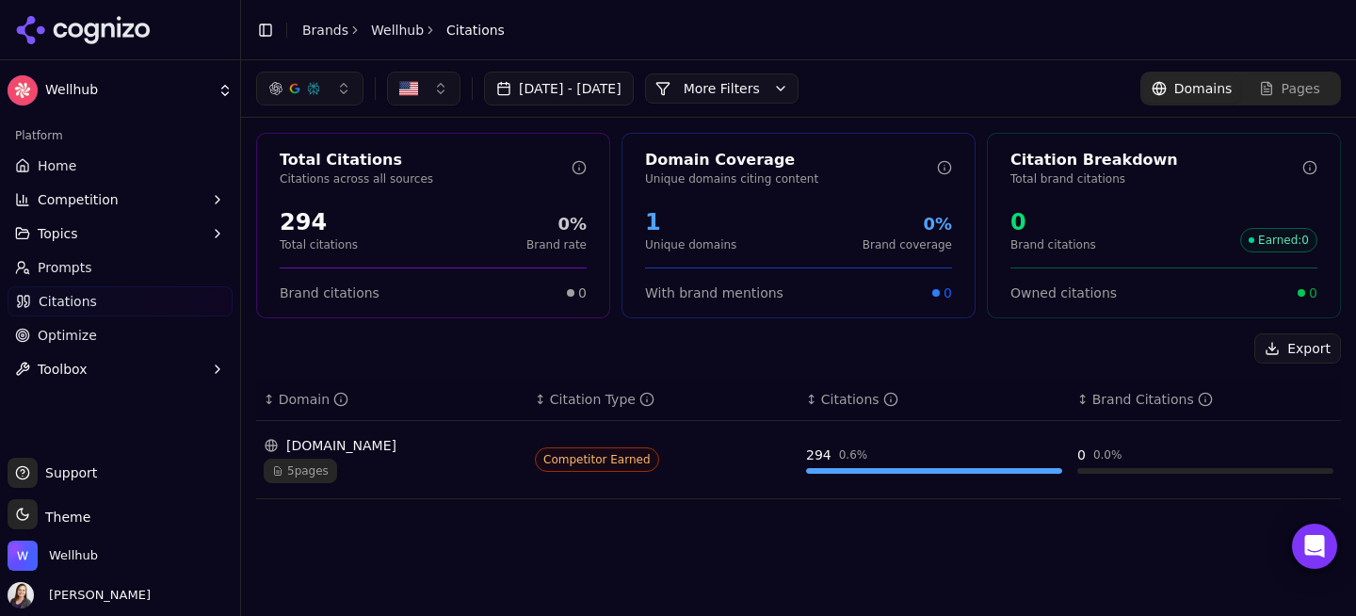
click at [793, 105] on div "[DATE] - [DATE] More More Filters" at bounding box center [527, 89] width 542 height 34
click at [793, 97] on button "More Filters" at bounding box center [722, 88] width 154 height 30
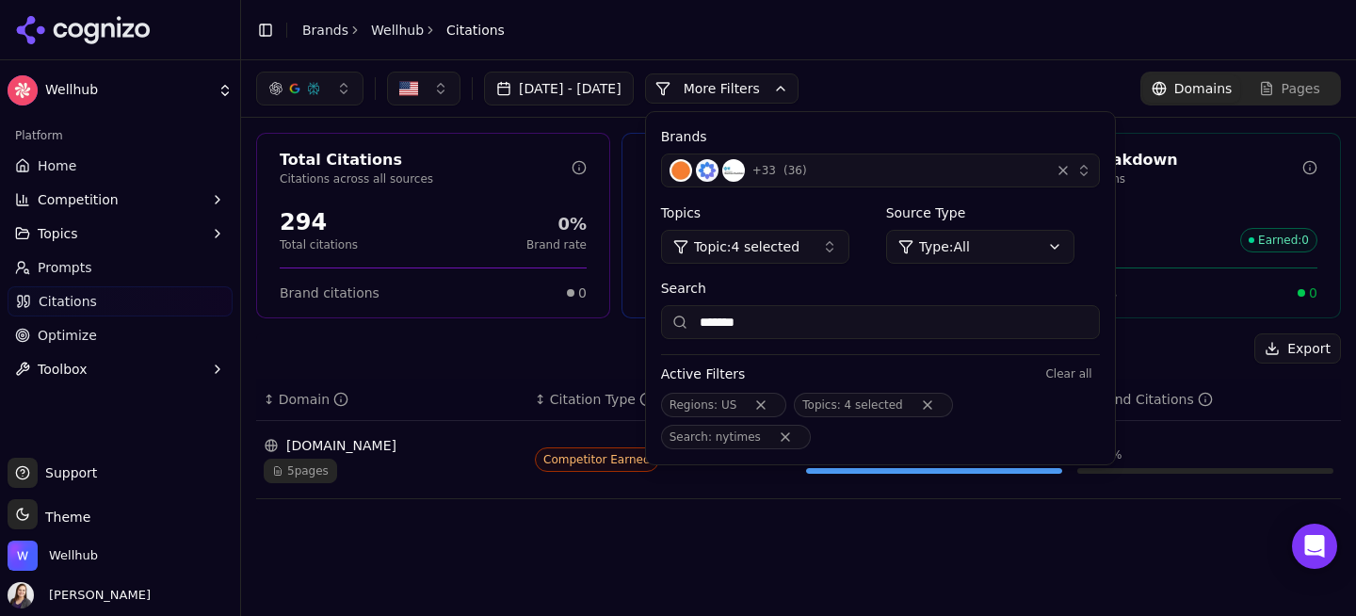
click at [800, 251] on span "Topic: 4 selected" at bounding box center [746, 246] width 105 height 19
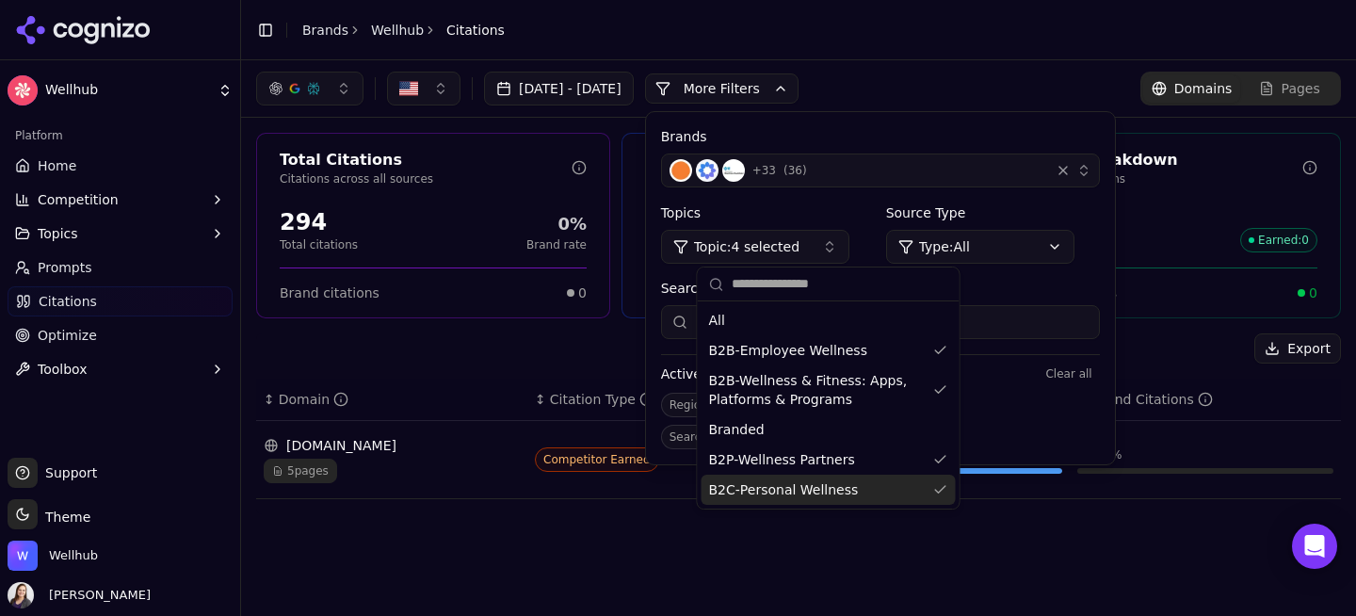
click at [799, 88] on button "More Filters" at bounding box center [722, 88] width 154 height 30
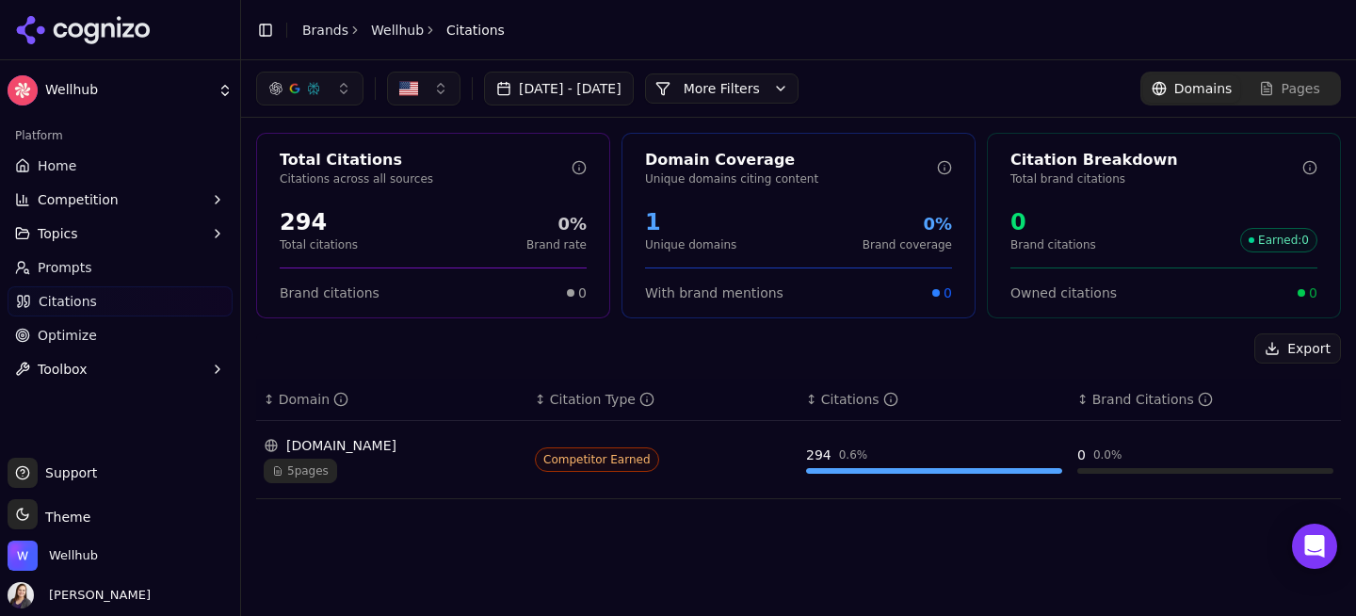
click at [86, 340] on span "Optimize" at bounding box center [67, 335] width 59 height 19
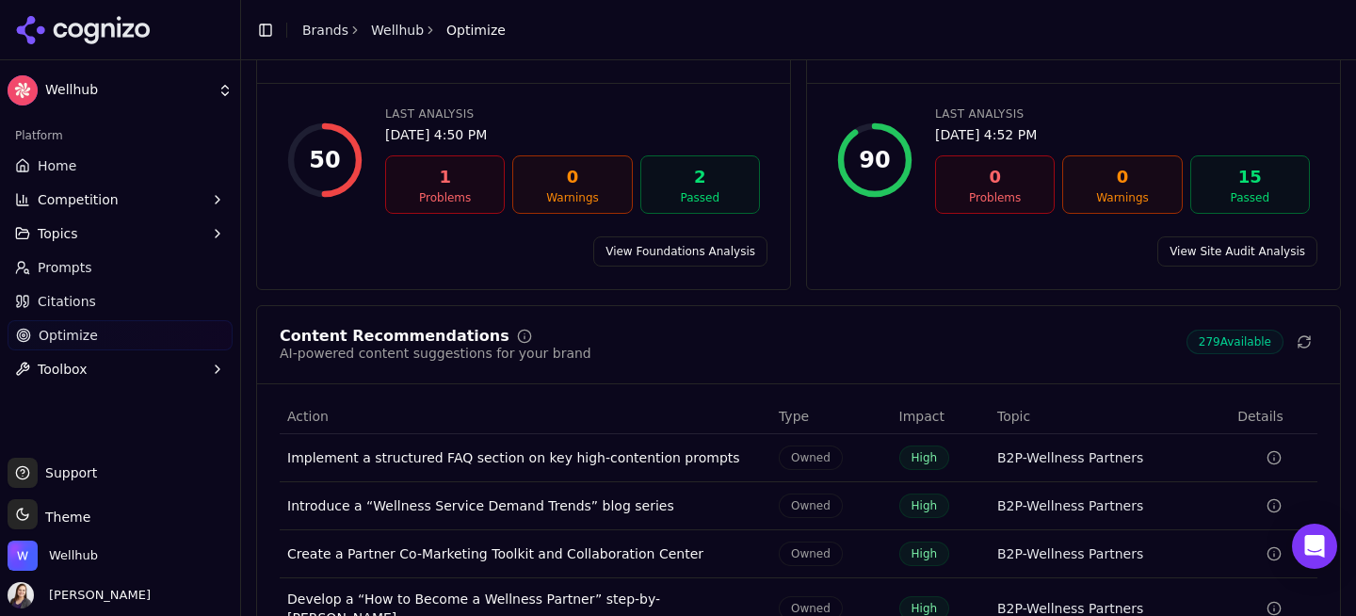
scroll to position [300, 0]
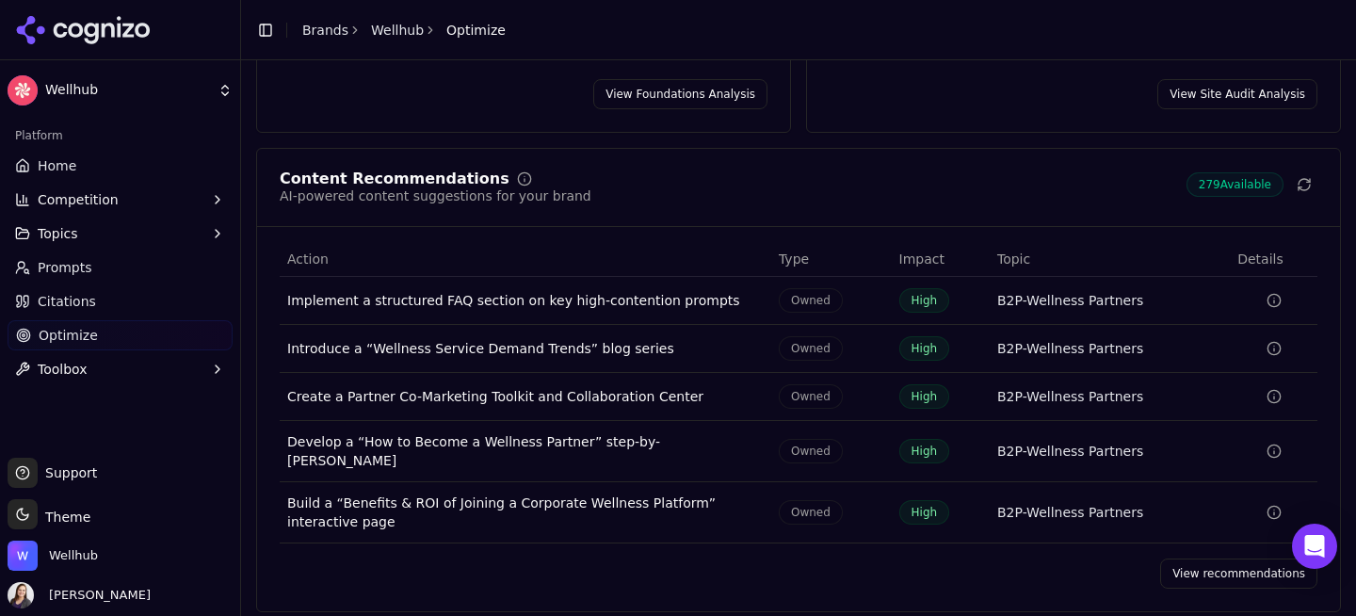
click at [1201, 562] on link "View recommendations" at bounding box center [1238, 573] width 157 height 30
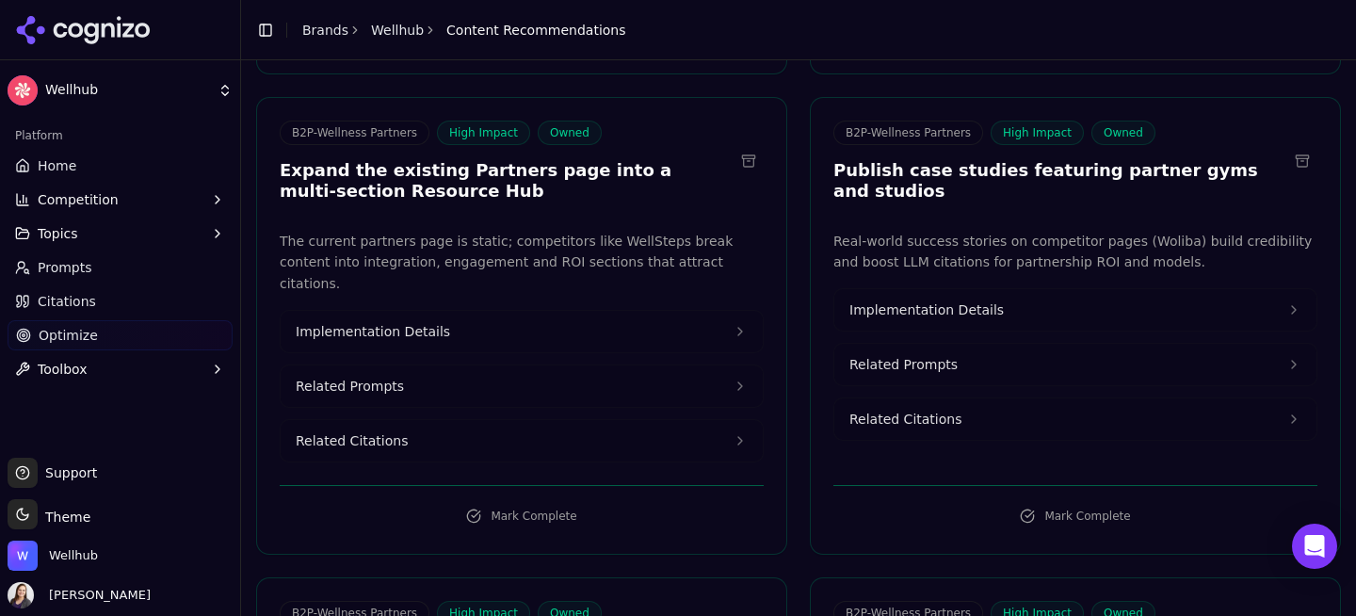
scroll to position [1511, 0]
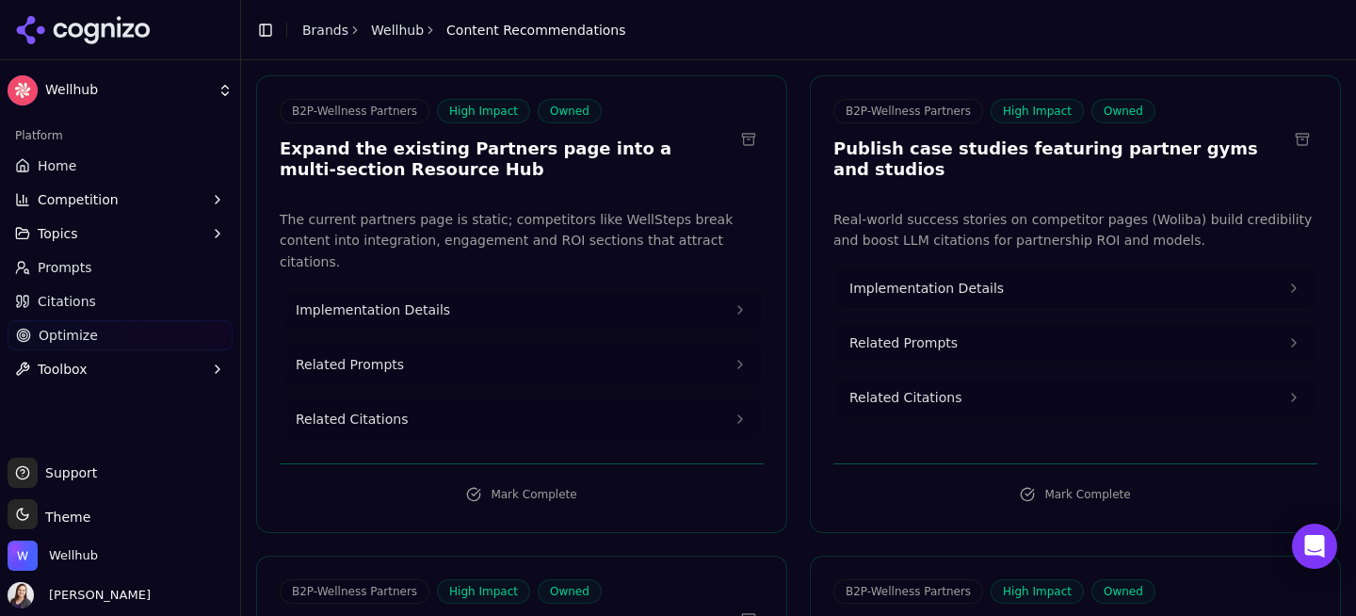
click at [972, 279] on span "Implementation Details" at bounding box center [926, 288] width 154 height 19
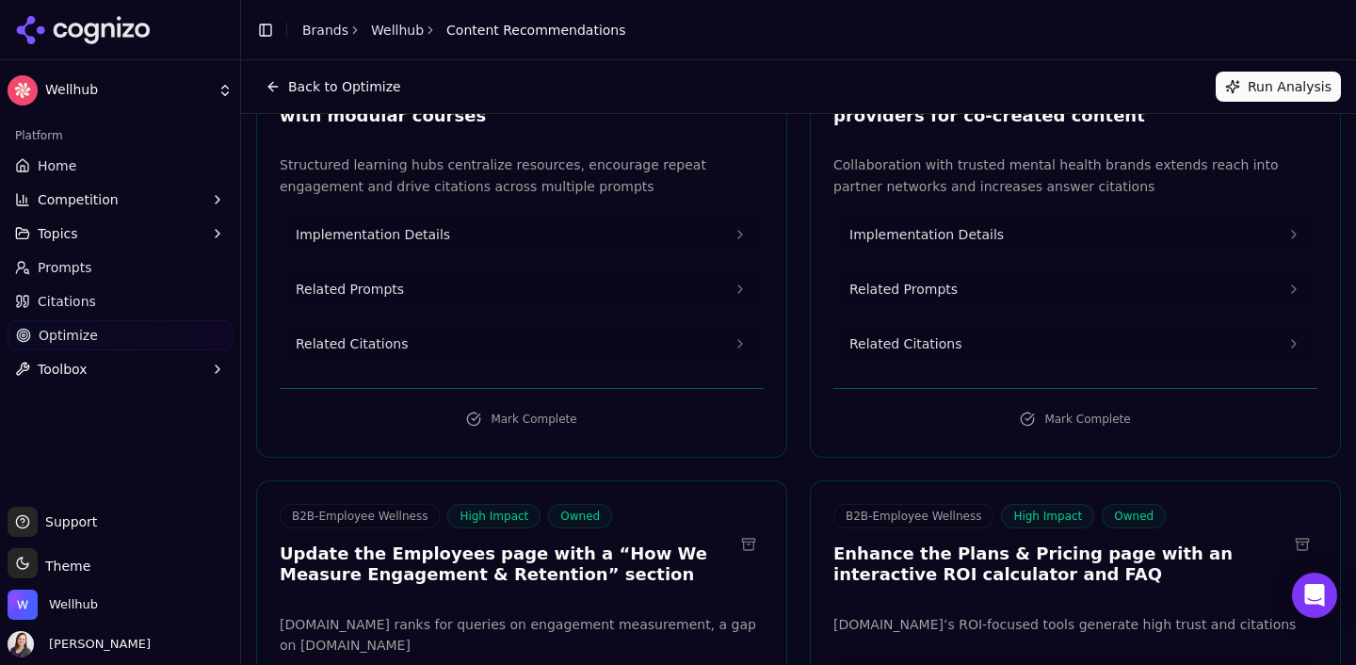
scroll to position [8370, 0]
